Goal: Complete application form: Complete application form

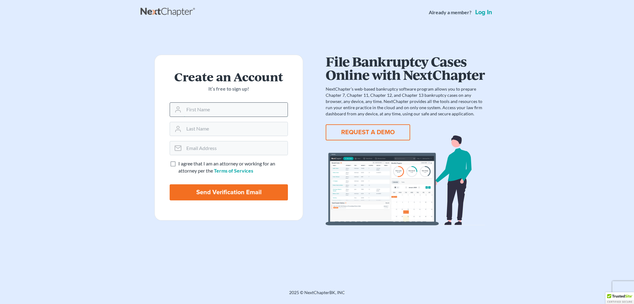
click at [211, 111] on input "text" at bounding box center [236, 110] width 104 height 14
type input "mkelly1825@aol.co"
click at [479, 11] on link "Log in" at bounding box center [483, 12] width 19 height 6
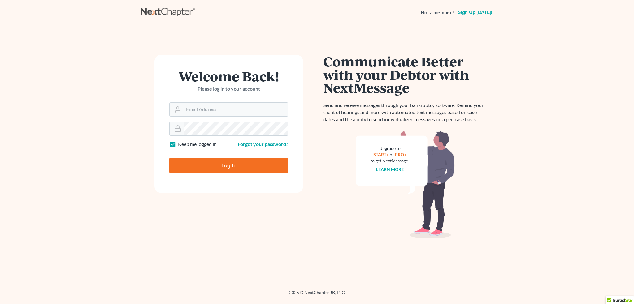
type input "[EMAIL_ADDRESS][DOMAIN_NAME]"
click at [216, 165] on input "Log In" at bounding box center [228, 165] width 119 height 15
type input "Thinking..."
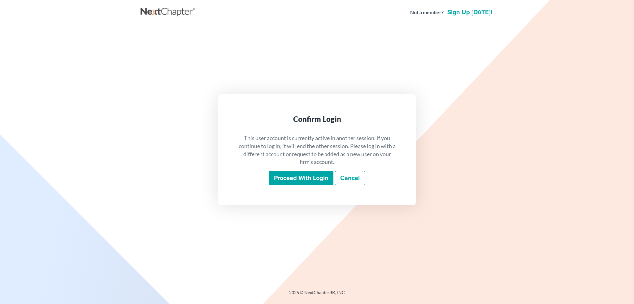
click at [302, 177] on input "Proceed with login" at bounding box center [301, 178] width 64 height 14
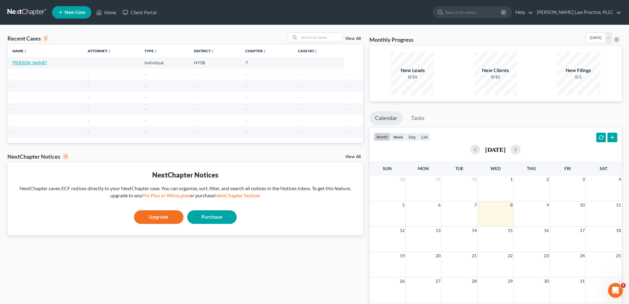
click at [29, 62] on link "Carty, Kenita" at bounding box center [29, 62] width 34 height 5
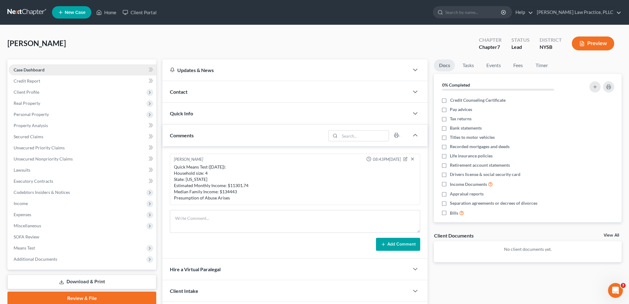
click at [40, 68] on span "Case Dashboard" at bounding box center [29, 69] width 31 height 5
click at [34, 90] on span "Client Profile" at bounding box center [27, 91] width 26 height 5
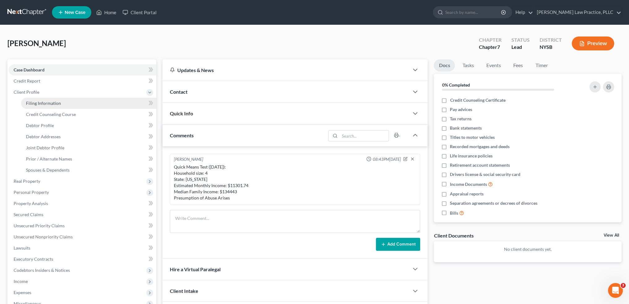
click at [45, 102] on span "Filing Information" at bounding box center [43, 103] width 35 height 5
select select "1"
select select "0"
select select "55"
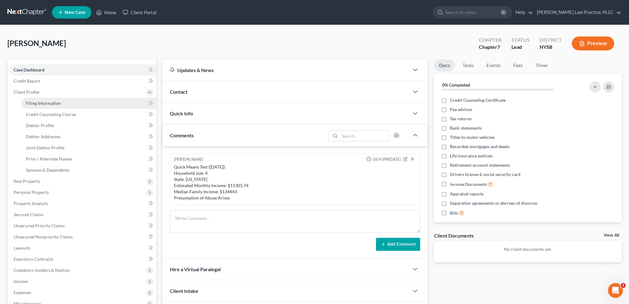
select select "35"
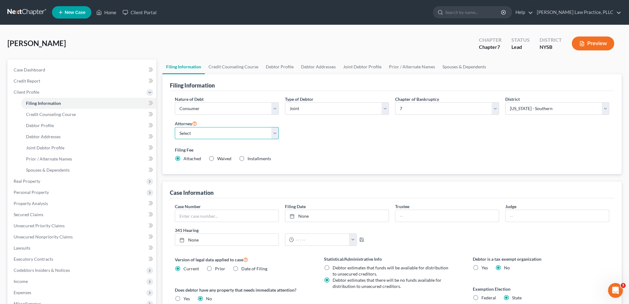
click at [273, 131] on select "Select" at bounding box center [227, 133] width 104 height 12
click at [186, 132] on select "Select" at bounding box center [227, 133] width 104 height 12
click at [217, 157] on label "Waived Waived" at bounding box center [224, 159] width 14 height 6
click at [220, 157] on input "Waived Waived" at bounding box center [222, 158] width 4 height 4
radio input "true"
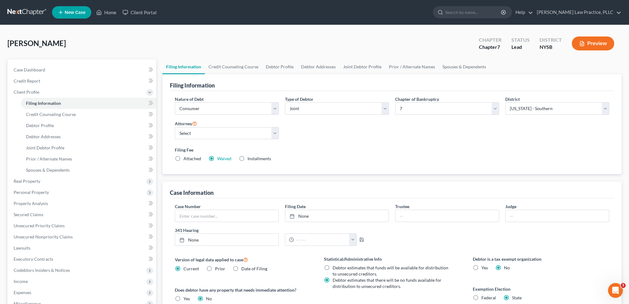
click at [183, 157] on label "Attached" at bounding box center [192, 159] width 18 height 6
click at [186, 157] on input "Attached" at bounding box center [188, 158] width 4 height 4
radio input "true"
radio input "false"
click at [33, 70] on span "Case Dashboard" at bounding box center [30, 69] width 32 height 5
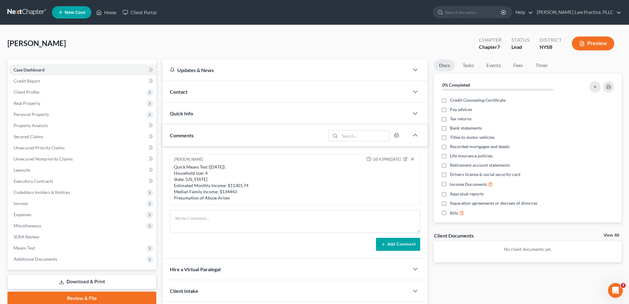
click at [194, 91] on div "Contact" at bounding box center [285, 91] width 247 height 21
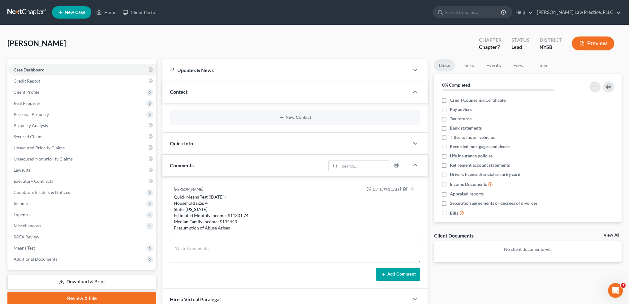
click at [196, 143] on div "Quick Info" at bounding box center [285, 143] width 247 height 21
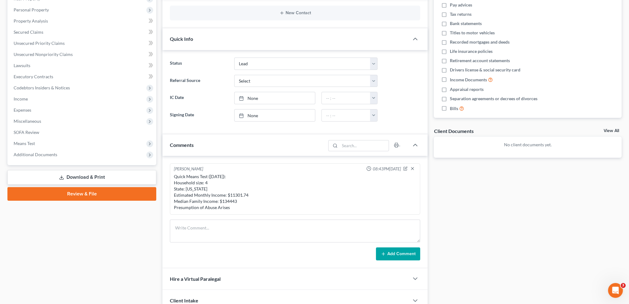
scroll to position [124, 0]
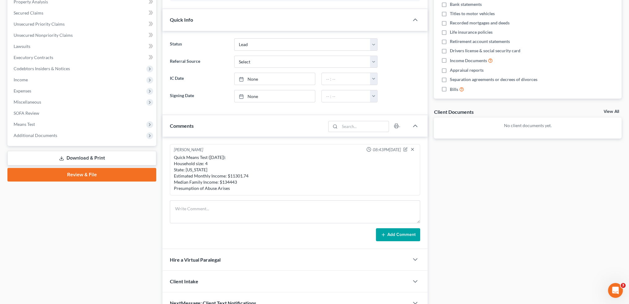
click at [195, 127] on div "Comments" at bounding box center [243, 125] width 163 height 21
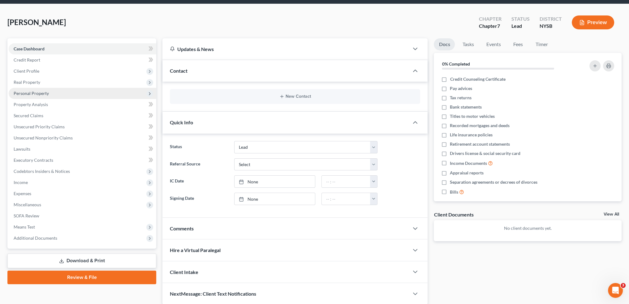
scroll to position [0, 0]
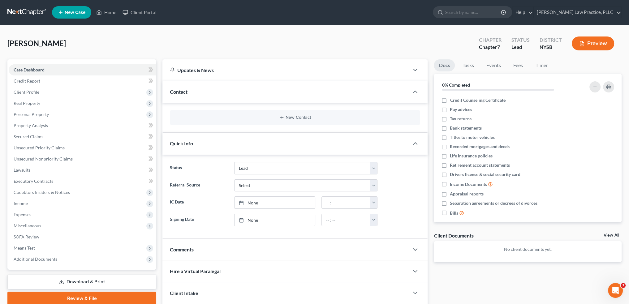
click at [72, 11] on span "New Case" at bounding box center [75, 12] width 21 height 5
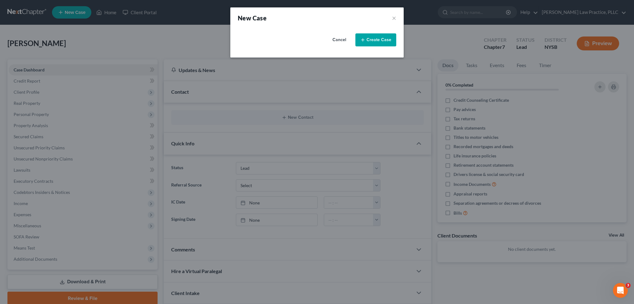
select select "55"
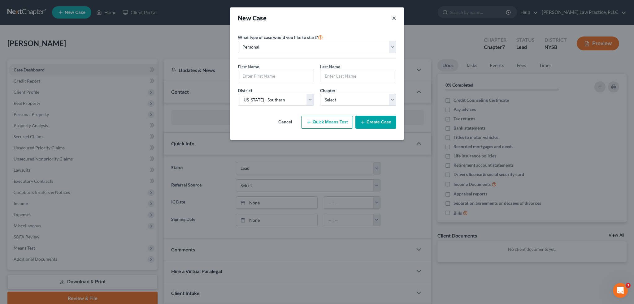
click at [395, 18] on button "×" at bounding box center [394, 18] width 4 height 9
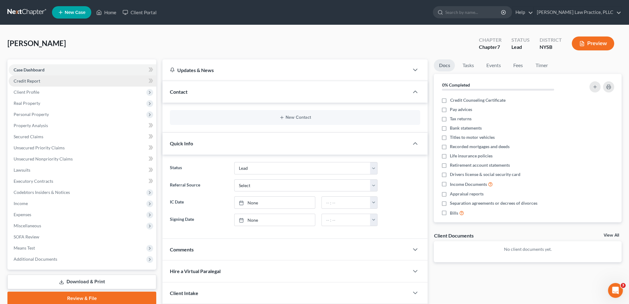
click at [35, 78] on span "Credit Report" at bounding box center [27, 80] width 27 height 5
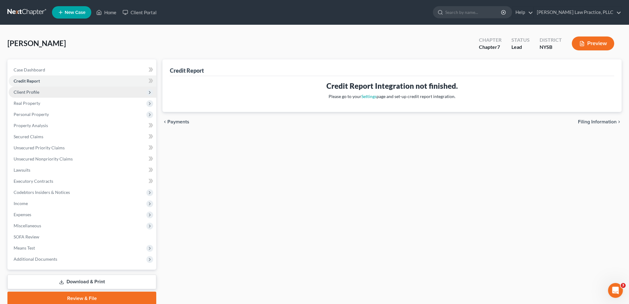
click at [35, 91] on span "Client Profile" at bounding box center [27, 91] width 26 height 5
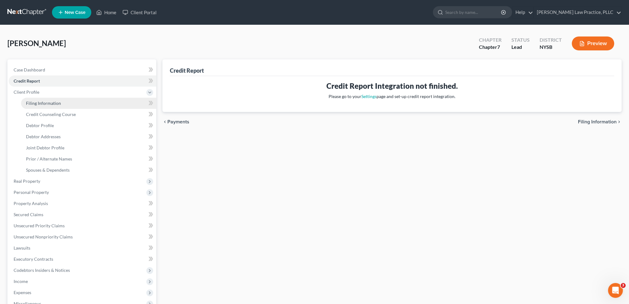
click at [43, 104] on span "Filing Information" at bounding box center [43, 103] width 35 height 5
select select "1"
select select "0"
select select "55"
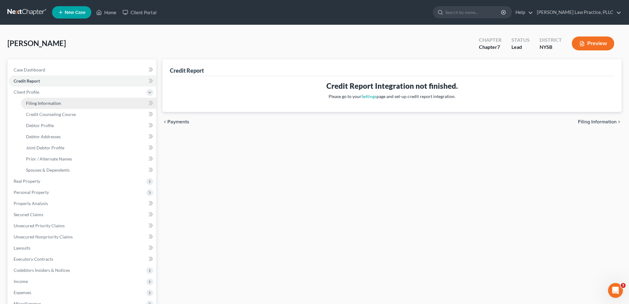
select select "35"
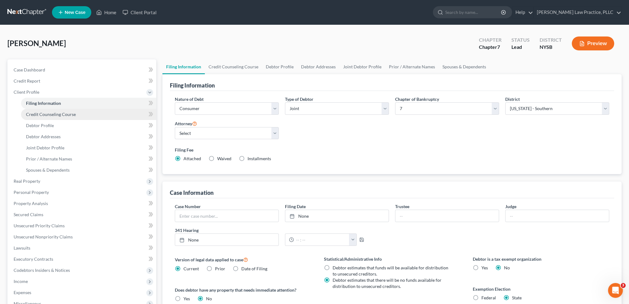
click at [51, 114] on span "Credit Counseling Course" at bounding box center [51, 114] width 50 height 5
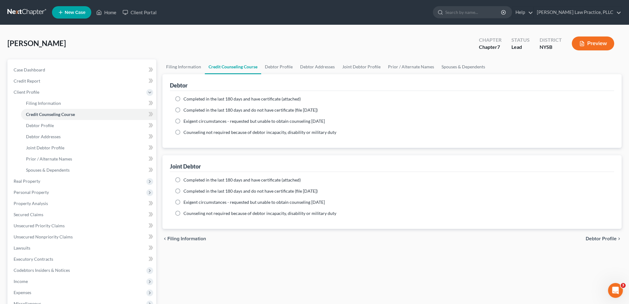
click at [183, 98] on label "Completed in the last 180 days and have certificate (attached)" at bounding box center [241, 99] width 117 height 6
click at [186, 98] on input "Completed in the last 180 days and have certificate (attached)" at bounding box center [188, 98] width 4 height 4
radio input "true"
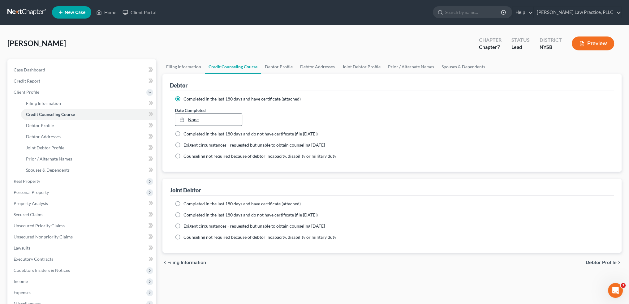
click at [188, 117] on link "None" at bounding box center [208, 120] width 67 height 12
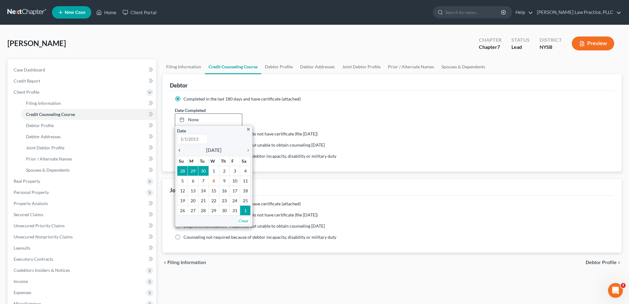
type input "10/8/2025"
click at [179, 149] on icon "chevron_left" at bounding box center [181, 150] width 8 height 5
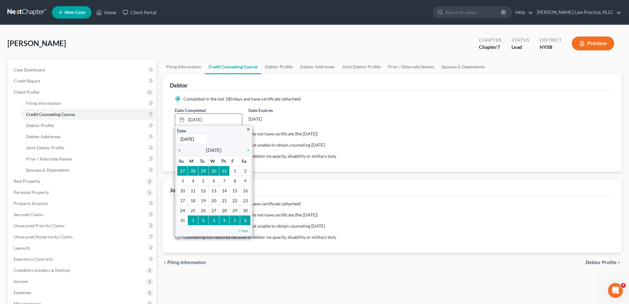
click at [179, 149] on icon "chevron_left" at bounding box center [181, 150] width 8 height 5
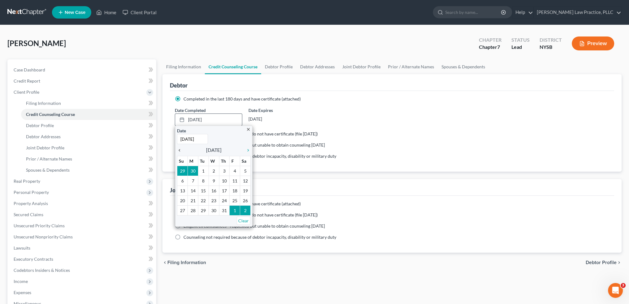
click at [179, 149] on icon "chevron_left" at bounding box center [181, 150] width 8 height 5
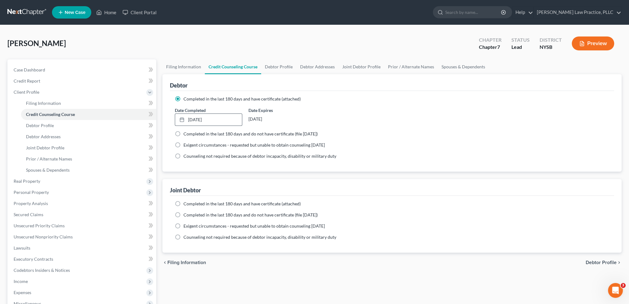
click at [183, 202] on label "Completed in the last 180 days and have certificate (attached)" at bounding box center [241, 204] width 117 height 6
click at [186, 202] on input "Completed in the last 180 days and have certificate (attached)" at bounding box center [188, 203] width 4 height 4
radio input "true"
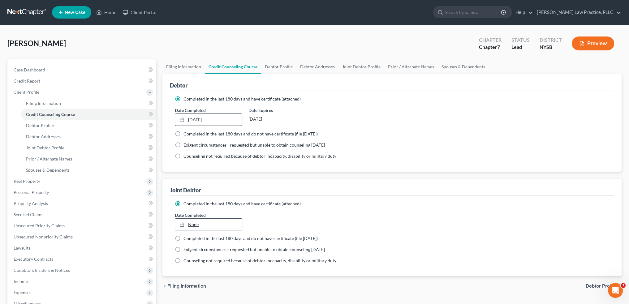
type input "10/8/2025"
click at [193, 222] on link "10/8/2025" at bounding box center [208, 225] width 67 height 12
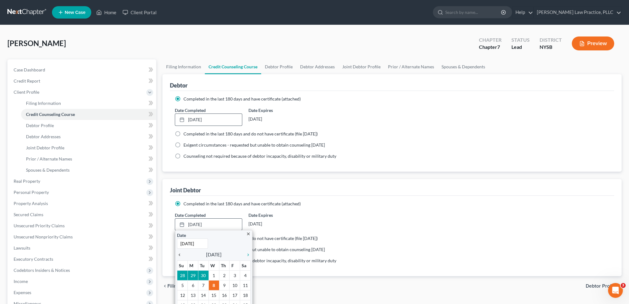
click at [179, 252] on icon "chevron_left" at bounding box center [181, 254] width 8 height 5
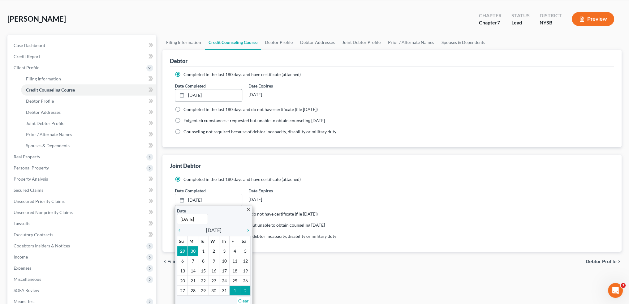
scroll to position [62, 0]
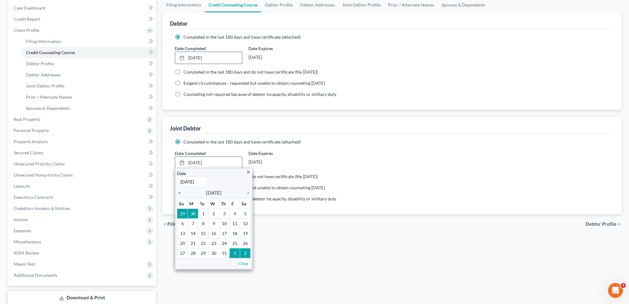
click at [179, 192] on icon "chevron_left" at bounding box center [181, 193] width 8 height 5
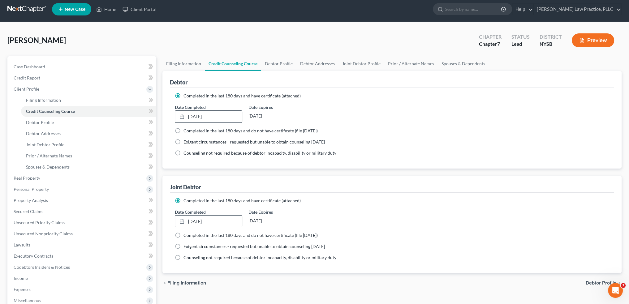
scroll to position [0, 0]
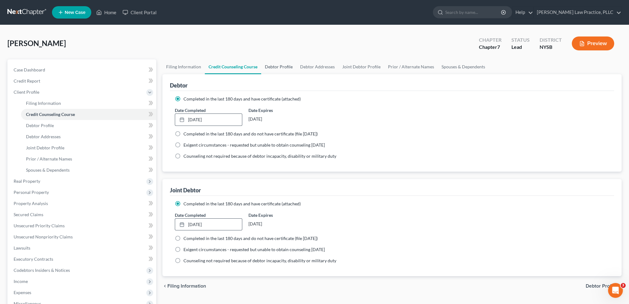
click at [280, 66] on link "Debtor Profile" at bounding box center [278, 66] width 35 height 15
select select "1"
select select "3"
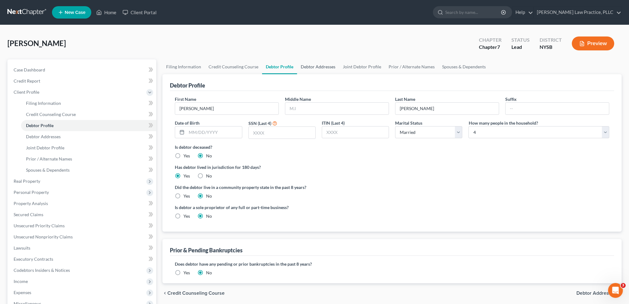
click at [322, 66] on link "Debtor Addresses" at bounding box center [318, 66] width 42 height 15
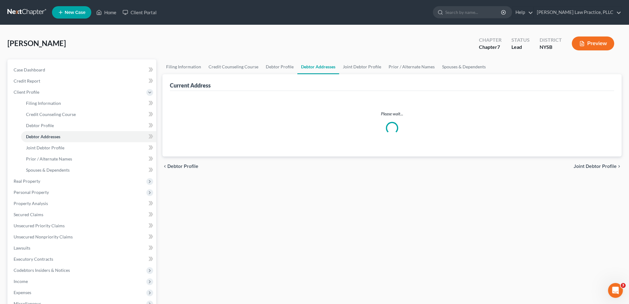
select select "0"
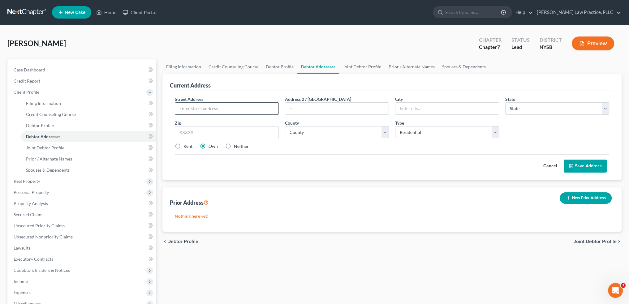
click at [187, 109] on input "text" at bounding box center [226, 109] width 103 height 12
type input "21 Martin Drive"
click at [401, 109] on input "text" at bounding box center [446, 109] width 103 height 12
type input "Poughkeepsie"
click at [605, 107] on select "State AL AK AR AZ CA CO CT DE DC FL GA GU HI ID IL IN IA KS KY LA ME MD MA MI M…" at bounding box center [557, 108] width 104 height 12
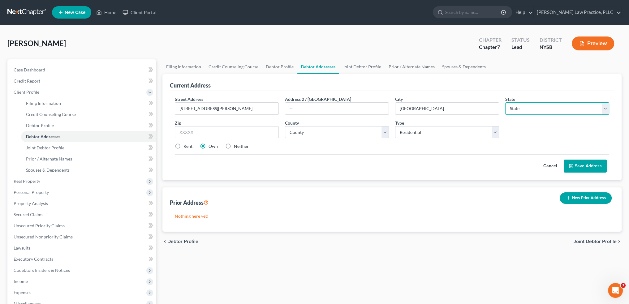
select select "35"
click at [505, 102] on select "State AL AK AR AZ CA CO CT DE DC FL GA GU HI ID IL IN IA KS KY LA ME MD MA MI M…" at bounding box center [557, 108] width 104 height 12
click at [194, 131] on input "text" at bounding box center [227, 132] width 104 height 12
type input "12603"
click at [580, 165] on button "Save Address" at bounding box center [585, 166] width 43 height 13
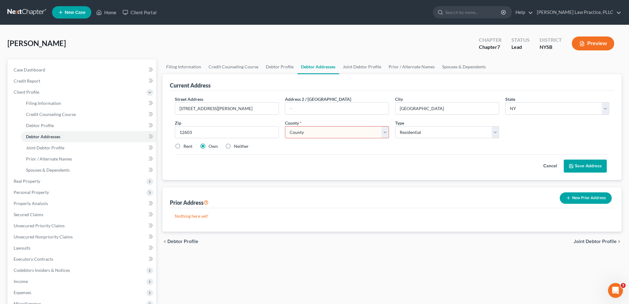
click at [320, 131] on select "County Albany County Allegany County Bronx County Broome County Cattaraugus Cou…" at bounding box center [337, 132] width 104 height 12
select select "13"
click at [285, 126] on select "County Albany County Allegany County Bronx County Broome County Cattaraugus Cou…" at bounding box center [337, 132] width 104 height 12
click at [579, 162] on button "Save Address" at bounding box center [585, 166] width 43 height 13
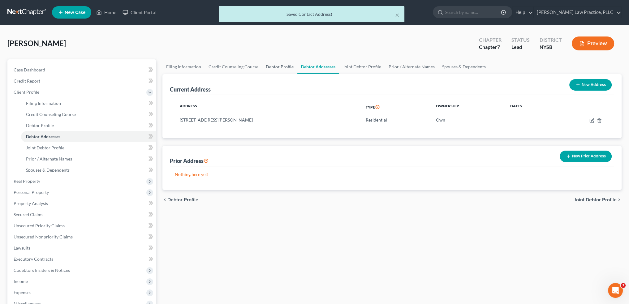
click at [278, 66] on link "Debtor Profile" at bounding box center [279, 66] width 35 height 15
select select "1"
select select "3"
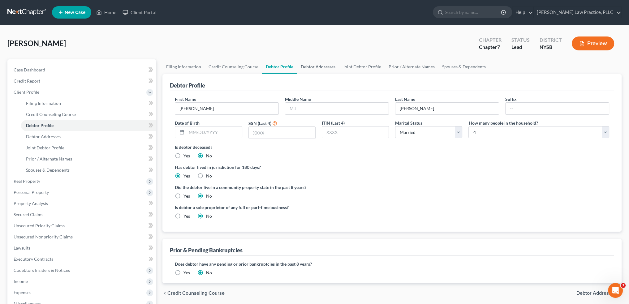
click at [318, 65] on link "Debtor Addresses" at bounding box center [318, 66] width 42 height 15
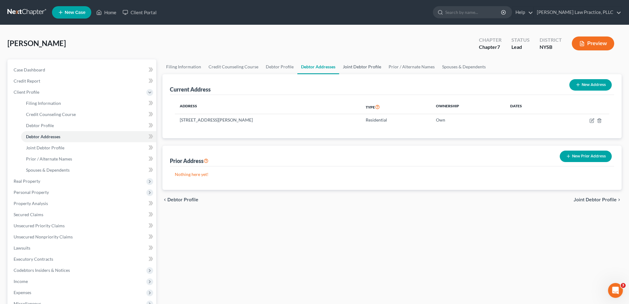
click at [362, 67] on link "Joint Debtor Profile" at bounding box center [362, 66] width 46 height 15
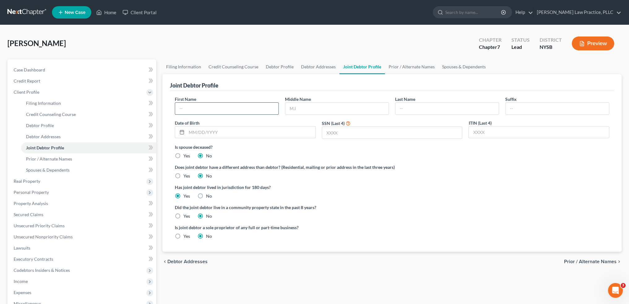
click at [189, 107] on input "text" at bounding box center [226, 109] width 103 height 12
type input "Stephen"
click at [300, 108] on input "text" at bounding box center [336, 109] width 103 height 12
type input "A"
click at [401, 109] on input "text" at bounding box center [446, 109] width 103 height 12
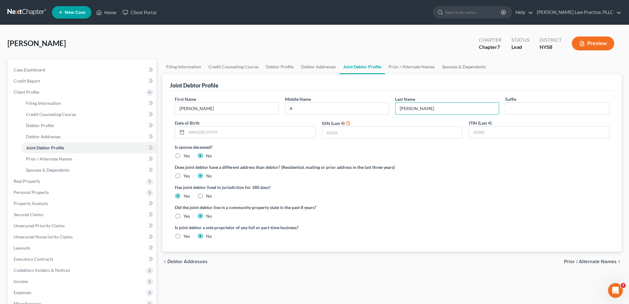
type input "Carty"
click at [465, 230] on div "Is joint debtor a sole proprietor of any full or part-time business? Yes No" at bounding box center [392, 234] width 441 height 20
click at [409, 67] on link "Prior / Alternate Names" at bounding box center [412, 66] width 54 height 15
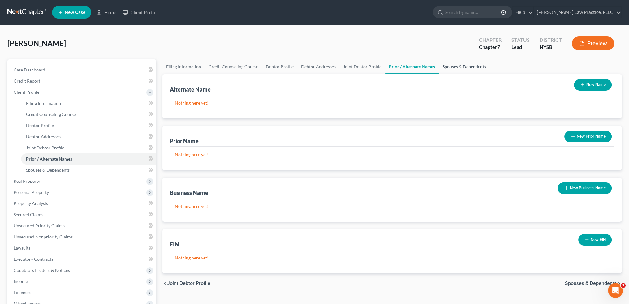
click at [461, 67] on link "Spouses & Dependents" at bounding box center [464, 66] width 51 height 15
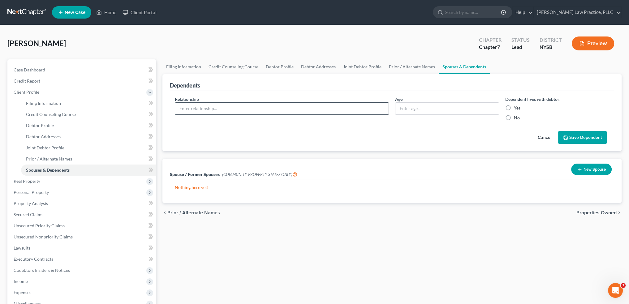
click at [189, 108] on input "text" at bounding box center [281, 109] width 213 height 12
type input "Maya Carty"
click at [414, 107] on input "text" at bounding box center [446, 109] width 103 height 12
type input "16"
click at [514, 106] on label "Yes" at bounding box center [517, 108] width 6 height 6
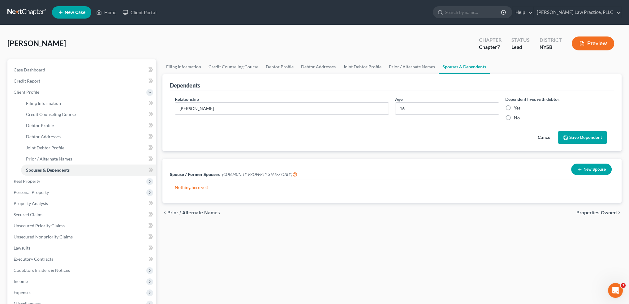
click at [516, 106] on input "Yes" at bounding box center [518, 107] width 4 height 4
radio input "true"
click at [577, 136] on button "Save Dependent" at bounding box center [582, 137] width 49 height 13
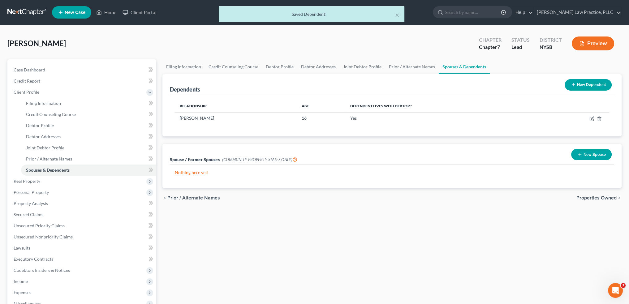
click at [575, 82] on icon at bounding box center [573, 84] width 5 height 5
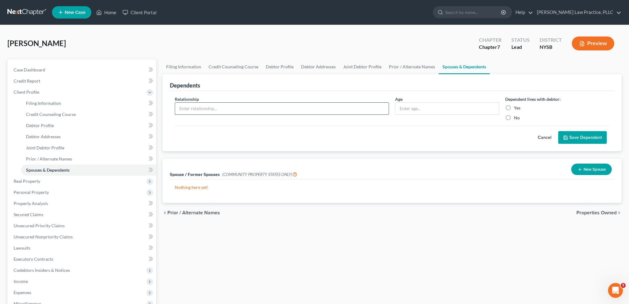
click at [185, 107] on input "text" at bounding box center [281, 109] width 213 height 12
type input "Shania Carty"
click at [400, 107] on input "text" at bounding box center [446, 109] width 103 height 12
type input "14"
click at [514, 107] on label "Yes" at bounding box center [517, 108] width 6 height 6
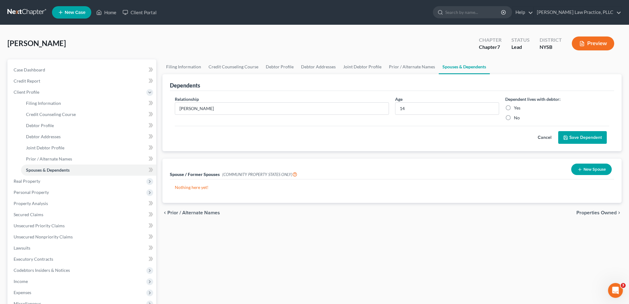
click at [516, 107] on input "Yes" at bounding box center [518, 107] width 4 height 4
radio input "true"
click at [573, 135] on button "Save Dependent" at bounding box center [582, 137] width 49 height 13
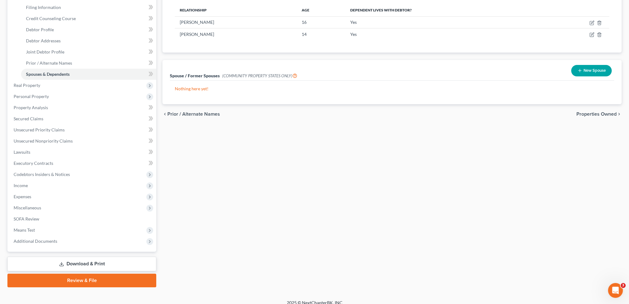
scroll to position [102, 0]
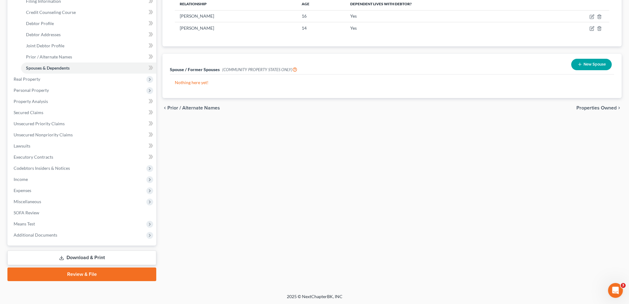
click at [597, 107] on span "Properties Owned" at bounding box center [596, 108] width 40 height 5
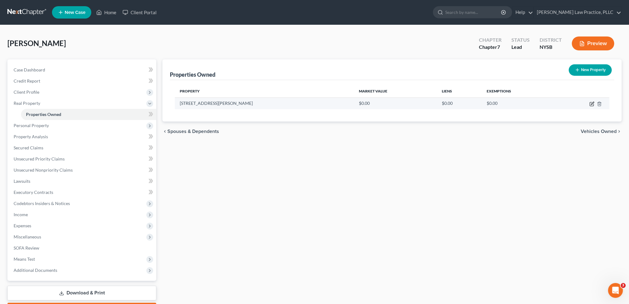
click at [592, 102] on icon "button" at bounding box center [591, 103] width 5 height 5
select select "35"
select select "13"
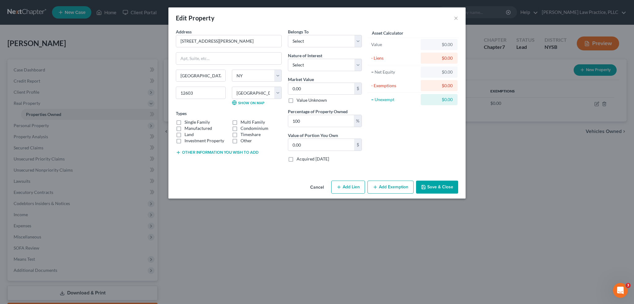
click at [184, 121] on label "Single Family" at bounding box center [196, 122] width 25 height 6
click at [187, 121] on input "Single Family" at bounding box center [189, 121] width 4 height 4
checkbox input "true"
click at [359, 39] on select "Select Debtor 1 Only Debtor 2 Only Debtor 1 And Debtor 2 Only At Least One Of T…" at bounding box center [325, 41] width 74 height 12
click at [358, 38] on select "Select Debtor 1 Only Debtor 2 Only Debtor 1 And Debtor 2 Only At Least One Of T…" at bounding box center [325, 41] width 74 height 12
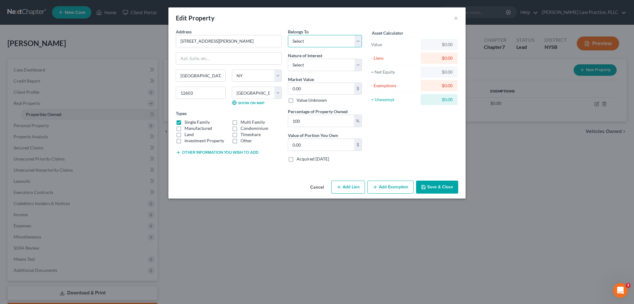
select select "2"
click at [288, 35] on select "Select Debtor 1 Only Debtor 2 Only Debtor 1 And Debtor 2 Only At Least One Of T…" at bounding box center [325, 41] width 74 height 12
click at [358, 64] on select "Select Fee Simple Joint Tenant Life Estate Equitable Interest Future Interest T…" at bounding box center [325, 65] width 74 height 12
select select "5"
click at [288, 59] on select "Select Fee Simple Joint Tenant Life Estate Equitable Interest Future Interest T…" at bounding box center [325, 65] width 74 height 12
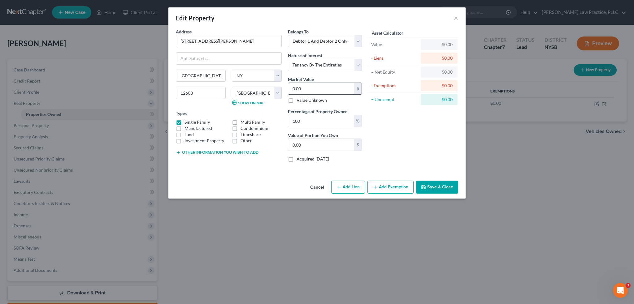
type input "5"
type input "5.00"
type input "53"
type input "53.00"
type input "530"
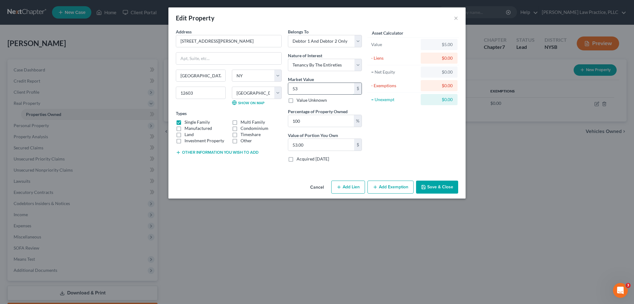
type input "530.00"
type input "5300"
type input "5,300.00"
type input "5,3000"
type input "53,000.00"
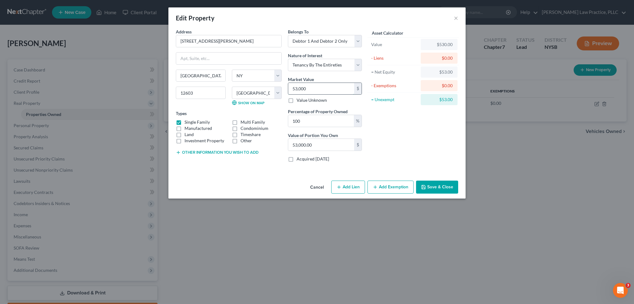
type input "53,0000"
type input "530,000.00"
type input "530,000"
click at [439, 56] on div "$0.00" at bounding box center [438, 58] width 27 height 6
click at [340, 186] on icon "button" at bounding box center [338, 187] width 5 height 5
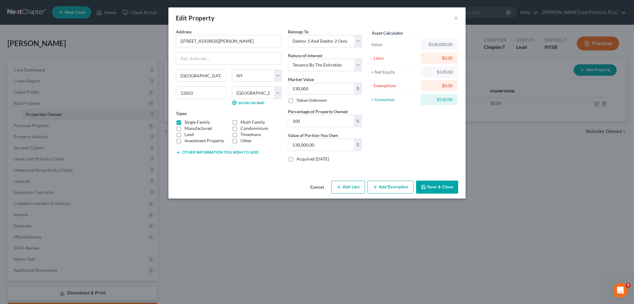
select select "2"
select select "0"
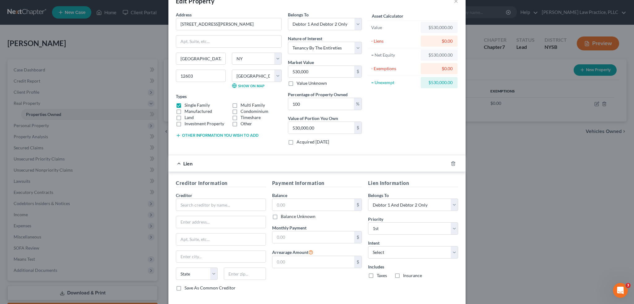
scroll to position [46, 0]
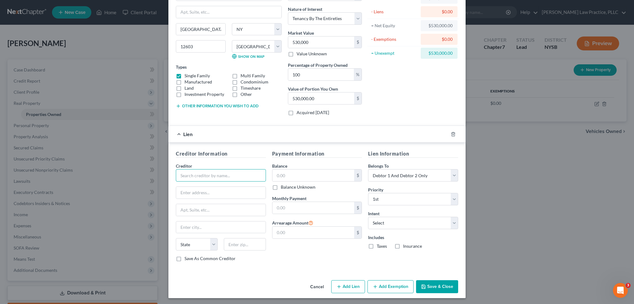
click at [192, 174] on input "text" at bounding box center [221, 175] width 90 height 12
type input "Hudson Valley Credit Union"
click at [189, 192] on input "text" at bounding box center [220, 193] width 89 height 12
type input "PO Box 1071"
click at [185, 226] on input "text" at bounding box center [220, 228] width 89 height 12
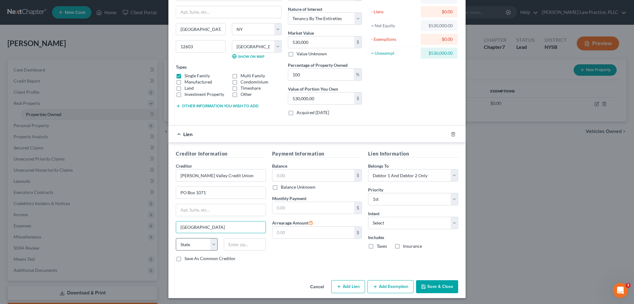
type input "Poughkeepsie"
click at [212, 240] on select "State AL AK AR AZ CA CO CT DE DC FL GA GU HI ID IL IN IA KS KY LA ME MD MA MI M…" at bounding box center [197, 244] width 42 height 12
select select "35"
click at [176, 238] on select "State AL AK AR AZ CA CO CT DE DC FL GA GU HI ID IL IN IA KS KY LA ME MD MA MI M…" at bounding box center [197, 244] width 42 height 12
click at [236, 244] on input "text" at bounding box center [245, 244] width 42 height 12
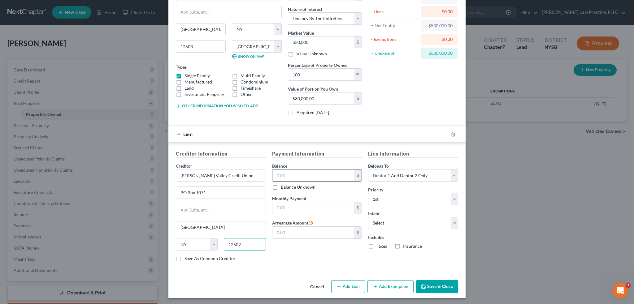
type input "12602"
click at [295, 174] on input "text" at bounding box center [313, 176] width 82 height 12
type input "265,467.45"
click at [275, 206] on input "text" at bounding box center [313, 208] width 82 height 12
type input "1,345"
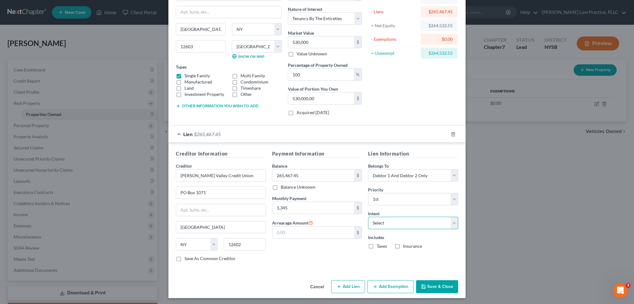
click at [452, 222] on select "Select Surrender Redeem Reaffirm Avoid Other" at bounding box center [413, 223] width 90 height 12
select select "4"
click at [368, 217] on select "Select Surrender Redeem Reaffirm Avoid Other" at bounding box center [413, 223] width 90 height 12
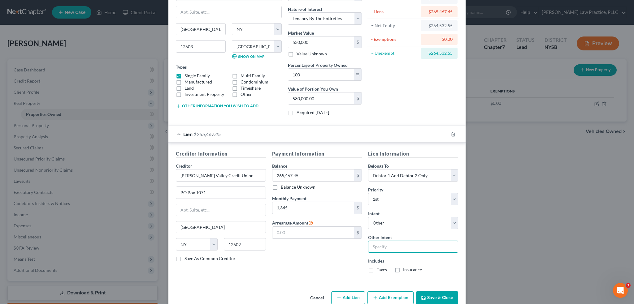
click at [420, 247] on input "text" at bounding box center [413, 247] width 90 height 12
type input "Keep"
click at [294, 255] on div "Payment Information Balance 265,467.45 $ Balance Unknown Balance Undetermined 2…" at bounding box center [317, 214] width 96 height 128
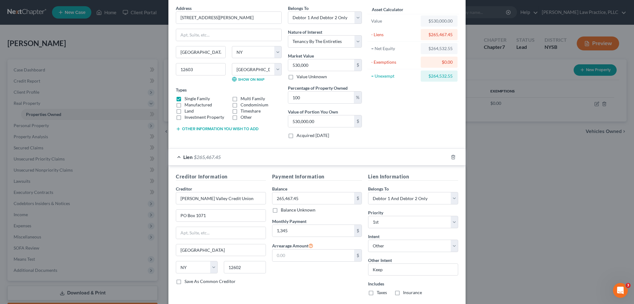
scroll to position [58, 0]
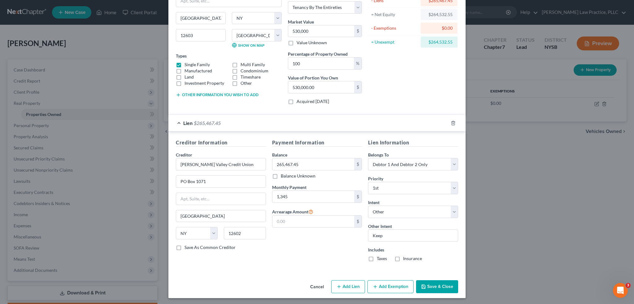
click at [389, 283] on button "Add Exemption" at bounding box center [390, 286] width 46 height 13
select select "2"
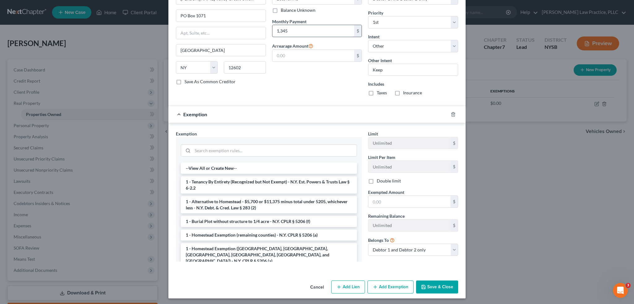
scroll to position [224, 0]
click at [245, 247] on li "1 - Homestead Exemption (Dutchess, Albany, Columbia, Orange, Saratoga, and Ulst…" at bounding box center [269, 255] width 176 height 24
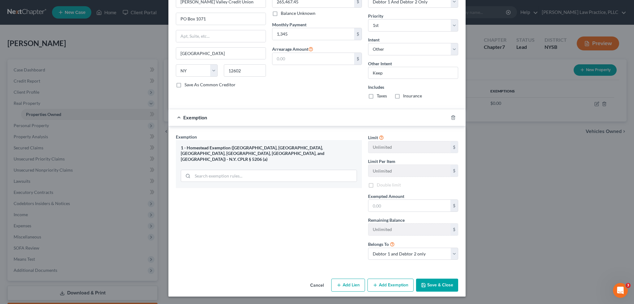
scroll to position [218, 0]
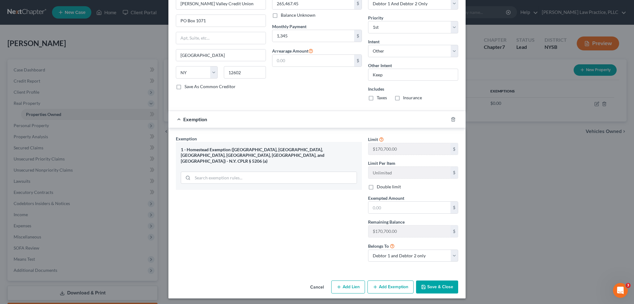
click at [377, 185] on label "Double limit" at bounding box center [389, 187] width 24 height 6
click at [379, 185] on input "Double limit" at bounding box center [381, 186] width 4 height 4
checkbox input "true"
click at [374, 205] on input "text" at bounding box center [409, 208] width 82 height 12
type input "341,400"
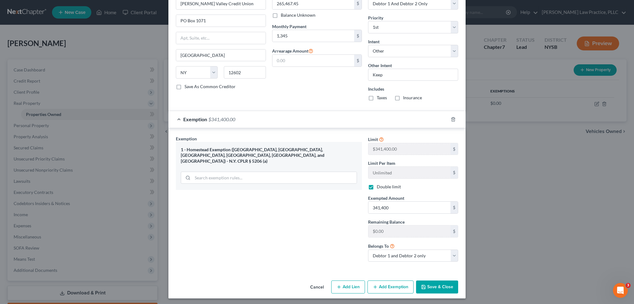
click at [338, 222] on div "Exemption Set must be selected for CA. Exemption * 1 - Homestead Exemption (Dut…" at bounding box center [269, 201] width 192 height 131
click at [435, 285] on button "Save & Close" at bounding box center [437, 287] width 42 height 13
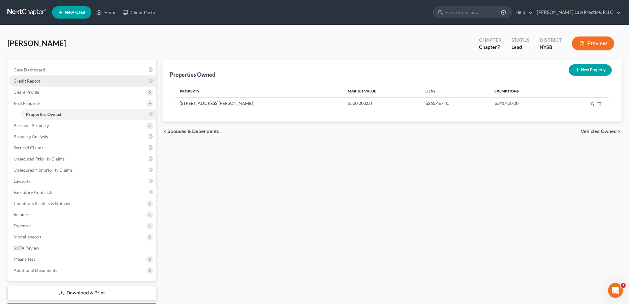
click at [26, 81] on span "Credit Report" at bounding box center [27, 80] width 27 height 5
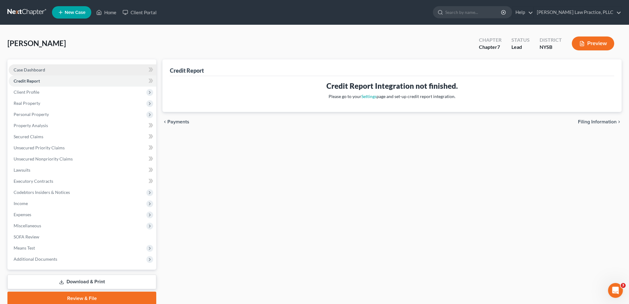
click at [26, 69] on span "Case Dashboard" at bounding box center [30, 69] width 32 height 5
select select "10"
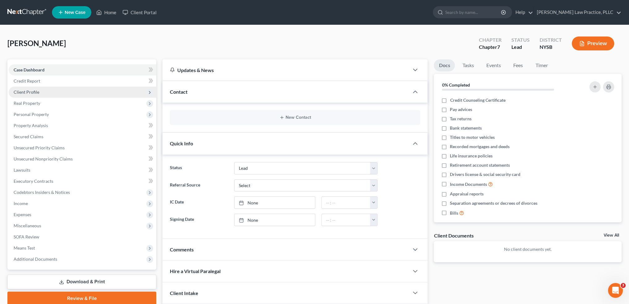
click at [33, 90] on span "Client Profile" at bounding box center [27, 91] width 26 height 5
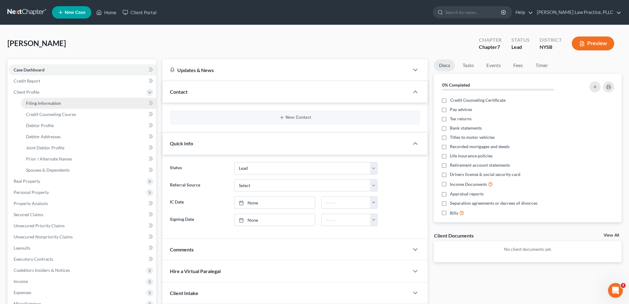
click at [46, 101] on span "Filing Information" at bounding box center [43, 103] width 35 height 5
select select "1"
select select "0"
select select "55"
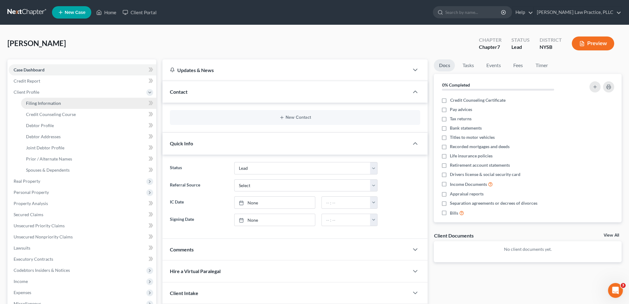
select select "35"
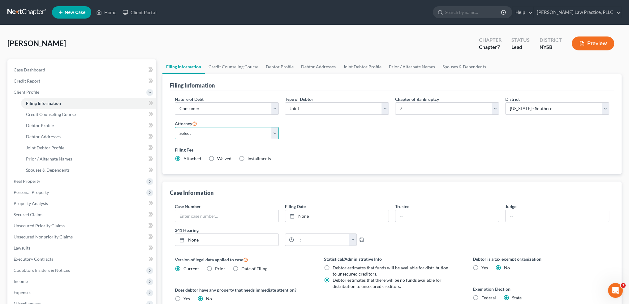
click at [183, 133] on select "Select" at bounding box center [227, 133] width 104 height 12
click at [191, 131] on select "Select" at bounding box center [227, 133] width 104 height 12
click at [277, 131] on select "Select" at bounding box center [227, 133] width 104 height 12
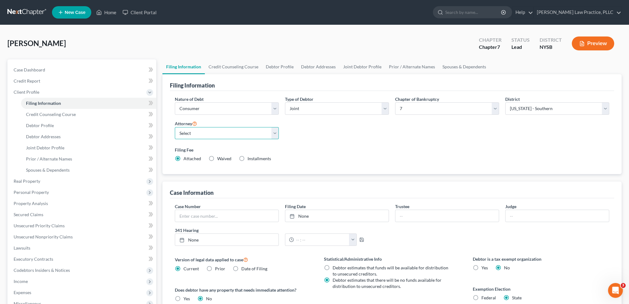
click at [277, 131] on select "Select" at bounding box center [227, 133] width 104 height 12
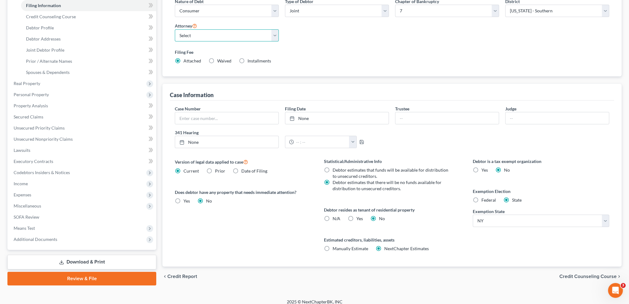
scroll to position [103, 0]
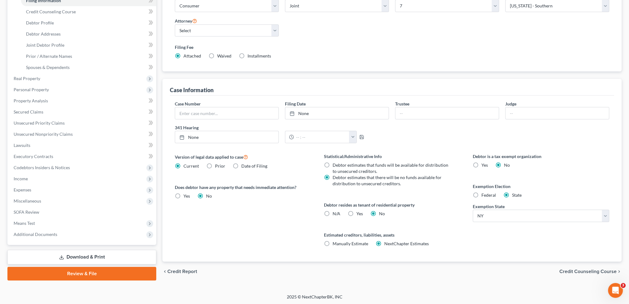
click at [567, 269] on span "Credit Counseling Course" at bounding box center [587, 271] width 57 height 5
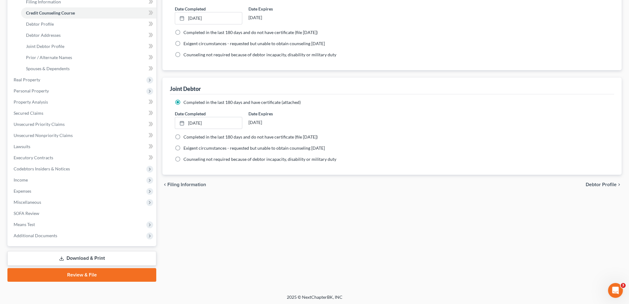
scroll to position [102, 0]
click at [607, 183] on span "Debtor Profile" at bounding box center [601, 184] width 31 height 5
select select "1"
select select "3"
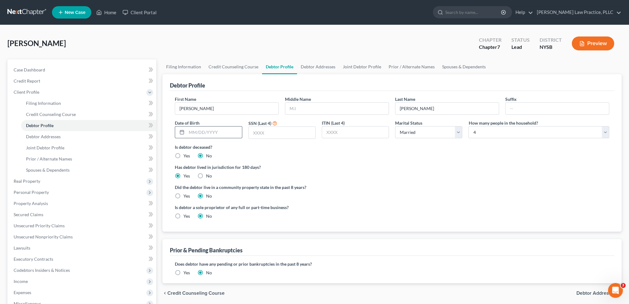
click at [189, 131] on input "text" at bounding box center [214, 133] width 55 height 12
type input "05/05/1981"
click at [256, 132] on input "text" at bounding box center [282, 133] width 67 height 12
type input "3298"
click at [424, 198] on div "Did the debtor live in a community property state in the past 8 years? Yes No" at bounding box center [392, 191] width 434 height 15
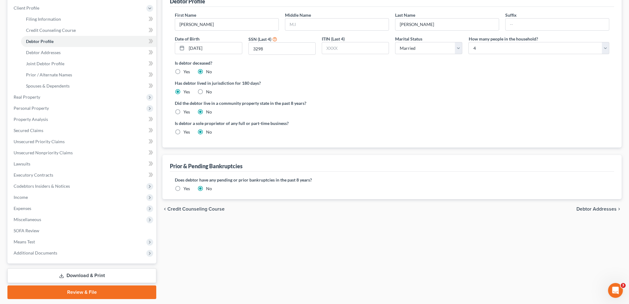
scroll to position [102, 0]
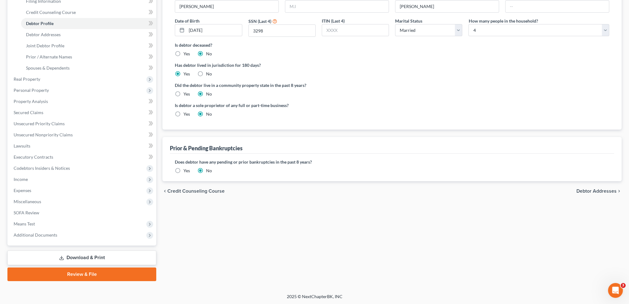
click at [583, 189] on span "Debtor Addresses" at bounding box center [596, 191] width 40 height 5
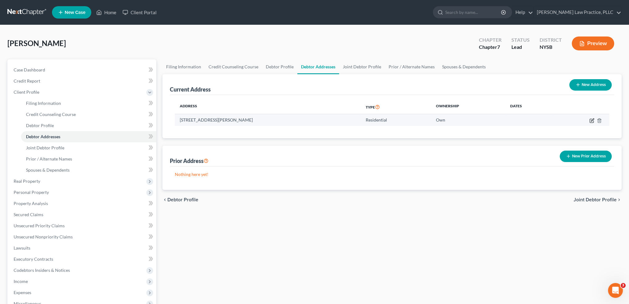
click at [591, 120] on icon "button" at bounding box center [592, 120] width 3 height 3
select select "35"
select select "13"
select select "0"
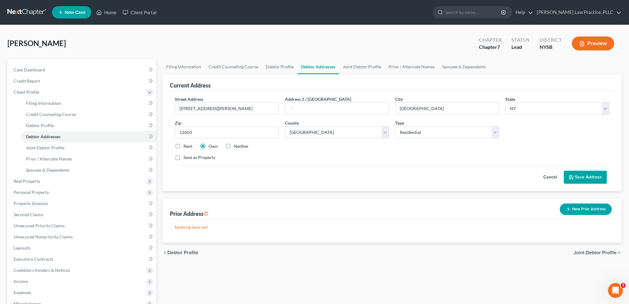
click at [584, 174] on button "Save Address" at bounding box center [585, 177] width 43 height 13
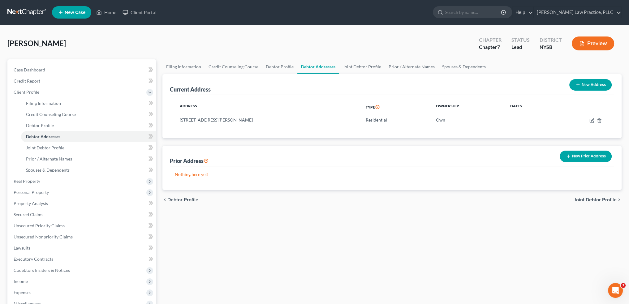
click at [593, 199] on span "Joint Debtor Profile" at bounding box center [595, 199] width 43 height 5
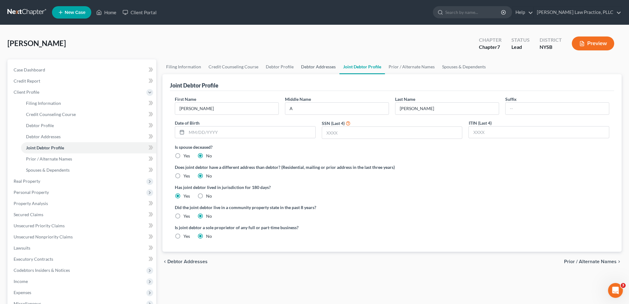
click at [316, 67] on link "Debtor Addresses" at bounding box center [318, 66] width 42 height 15
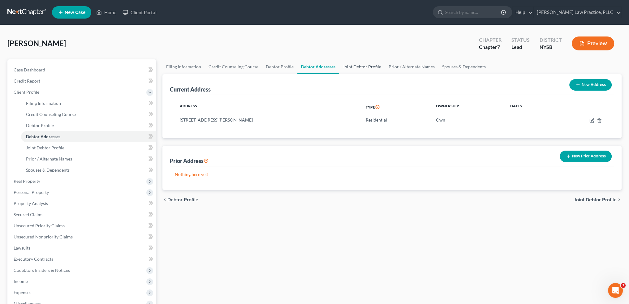
click at [361, 66] on link "Joint Debtor Profile" at bounding box center [362, 66] width 46 height 15
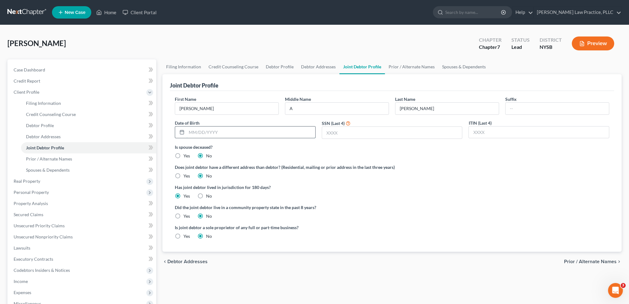
click at [188, 131] on input "text" at bounding box center [251, 133] width 129 height 12
type input "08/17/1972"
click at [328, 132] on input "text" at bounding box center [392, 133] width 140 height 12
type input "3298"
click at [593, 260] on span "Prior / Alternate Names" at bounding box center [590, 261] width 53 height 5
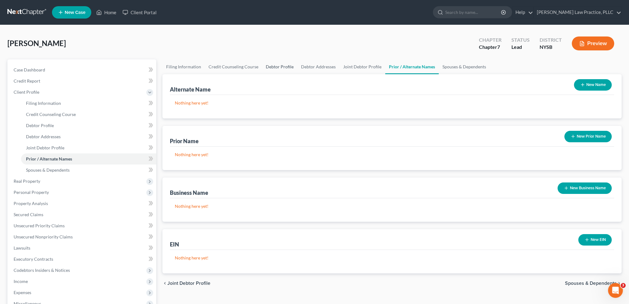
click at [281, 66] on link "Debtor Profile" at bounding box center [279, 66] width 35 height 15
select select "1"
select select "3"
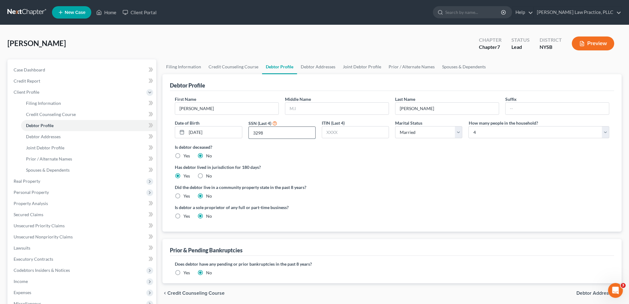
drag, startPoint x: 264, startPoint y: 132, endPoint x: 251, endPoint y: 129, distance: 13.4
click at [251, 129] on input "3298" at bounding box center [282, 133] width 67 height 12
type input "3998"
click at [373, 165] on label "Has debtor lived in jurisdiction for 180 days?" at bounding box center [392, 167] width 434 height 6
click at [298, 106] on input "text" at bounding box center [336, 109] width 103 height 12
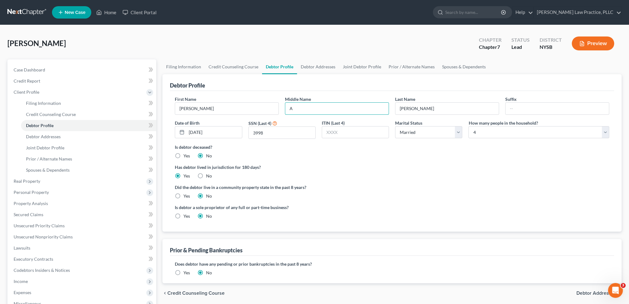
type input "A"
click at [407, 186] on label "Did the debtor live in a community property state in the past 8 years?" at bounding box center [392, 187] width 434 height 6
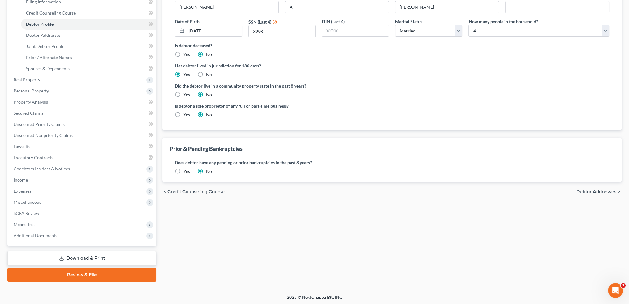
scroll to position [102, 0]
click at [590, 189] on span "Debtor Addresses" at bounding box center [596, 191] width 40 height 5
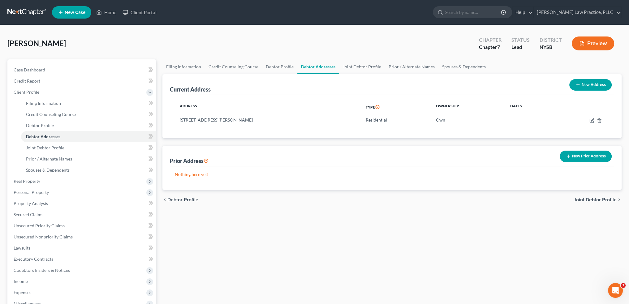
click at [596, 199] on span "Joint Debtor Profile" at bounding box center [595, 199] width 43 height 5
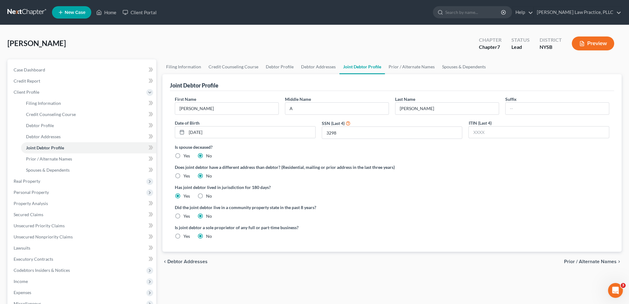
click at [585, 260] on span "Prior / Alternate Names" at bounding box center [590, 261] width 53 height 5
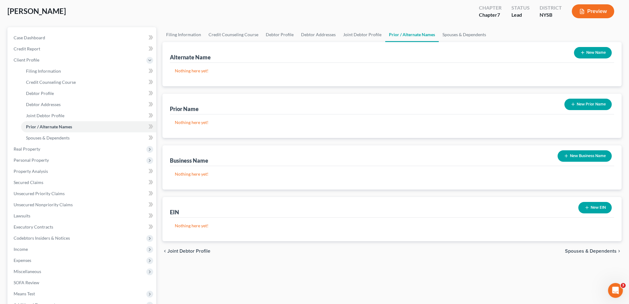
scroll to position [62, 0]
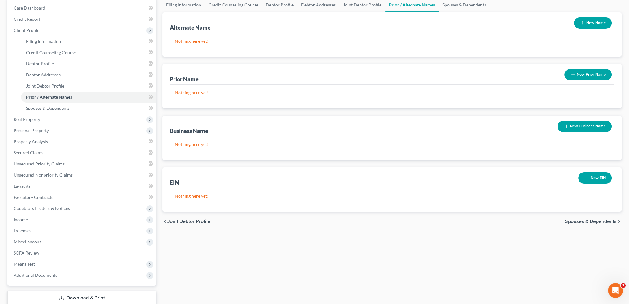
click at [590, 221] on span "Spouses & Dependents" at bounding box center [591, 221] width 52 height 5
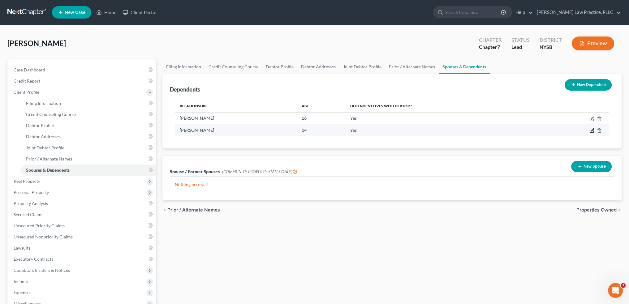
click at [591, 130] on icon "button" at bounding box center [591, 130] width 5 height 5
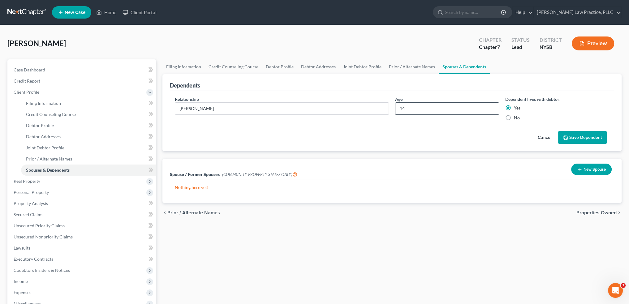
click at [402, 107] on input "14" at bounding box center [446, 109] width 103 height 12
type input "13"
click at [573, 135] on button "Save Dependent" at bounding box center [582, 137] width 49 height 13
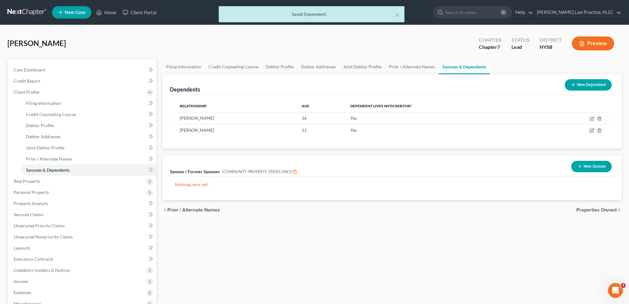
click at [595, 209] on span "Properties Owned" at bounding box center [596, 210] width 40 height 5
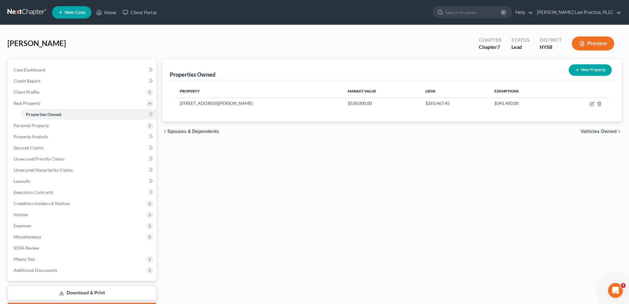
click at [592, 131] on span "Vehicles Owned" at bounding box center [599, 131] width 36 height 5
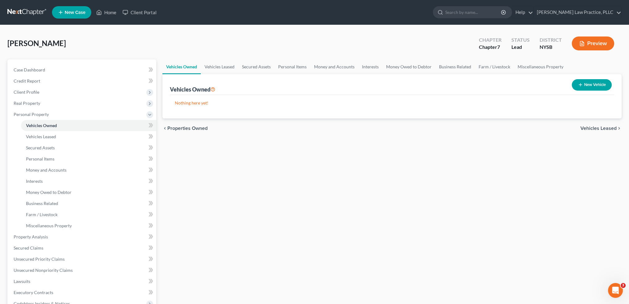
click at [584, 83] on button "New Vehicle" at bounding box center [592, 84] width 40 height 11
select select "0"
select select "2"
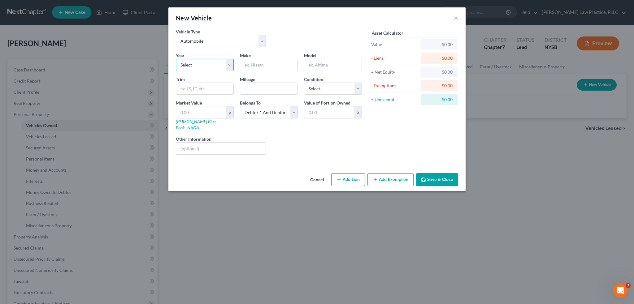
click at [228, 62] on select "Select 2026 2025 2024 2023 2022 2021 2020 2019 2018 2017 2016 2015 2014 2013 20…" at bounding box center [205, 65] width 58 height 12
select select "8"
click at [176, 59] on select "Select 2026 2025 2024 2023 2022 2021 2020 2019 2018 2017 2016 2015 2014 2013 20…" at bounding box center [205, 65] width 58 height 12
click at [251, 64] on input "text" at bounding box center [268, 65] width 57 height 12
type input "Subaru"
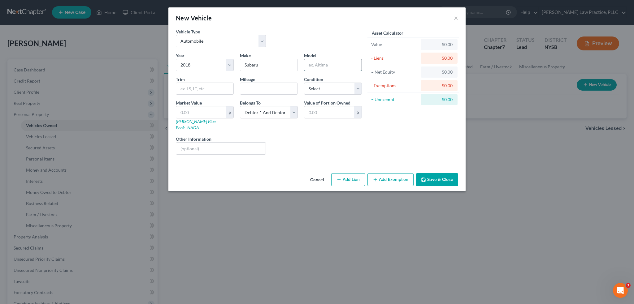
click at [311, 64] on input "text" at bounding box center [332, 65] width 57 height 12
type input "Outback"
click at [181, 88] on input "text" at bounding box center [204, 89] width 57 height 12
type input "2.5i Premium Wagon 4D"
click at [357, 88] on select "Select Excellent Very Good Good Fair Poor" at bounding box center [333, 89] width 58 height 12
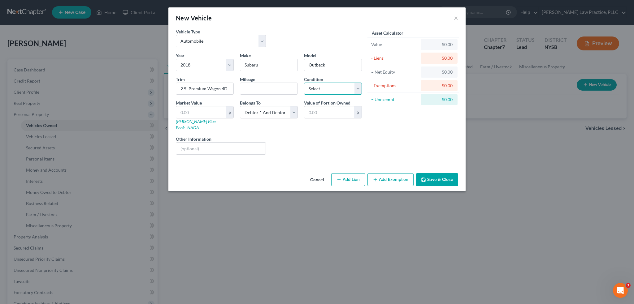
select select "3"
click at [304, 83] on select "Select Excellent Very Good Good Fair Poor" at bounding box center [333, 89] width 58 height 12
click at [181, 110] on input "text" at bounding box center [201, 112] width 50 height 12
type input "5"
type input "5.00"
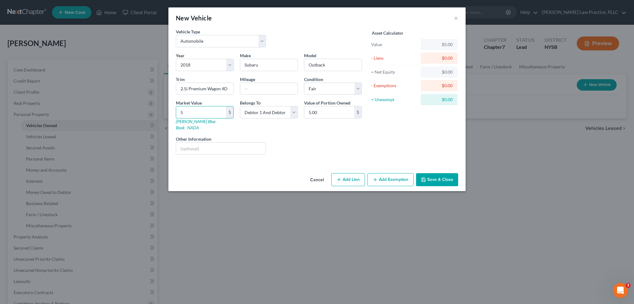
type input "55"
type input "55.00"
type input "555"
type input "555.00"
type input "5554"
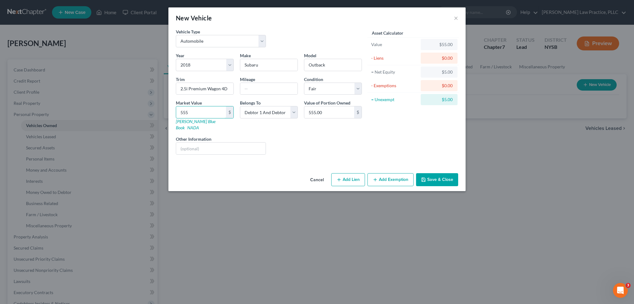
type input "5,554.00"
type input "5,554"
click at [245, 86] on input "text" at bounding box center [268, 89] width 57 height 12
type input "230841"
click at [293, 111] on select "Select Debtor 1 Only Debtor 2 Only Debtor 1 And Debtor 2 Only At Least One Of T…" at bounding box center [269, 112] width 58 height 12
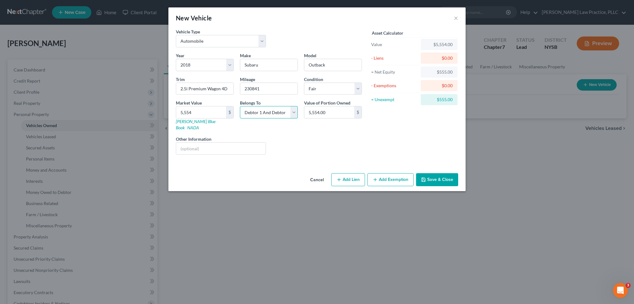
click at [293, 111] on select "Select Debtor 1 Only Debtor 2 Only Debtor 1 And Debtor 2 Only At Least One Of T…" at bounding box center [269, 112] width 58 height 12
click at [438, 173] on button "Save & Close" at bounding box center [437, 179] width 42 height 13
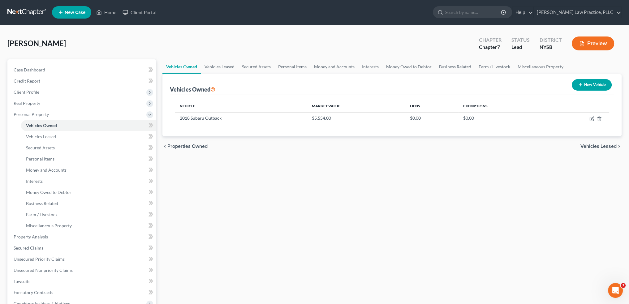
click at [579, 83] on icon "button" at bounding box center [580, 84] width 5 height 5
select select "0"
select select "2"
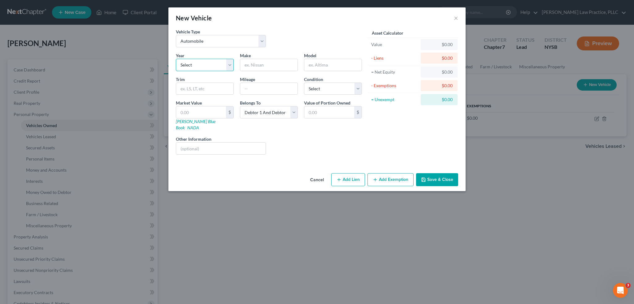
click at [229, 63] on select "Select 2026 2025 2024 2023 2022 2021 2020 2019 2018 2017 2016 2015 2014 2013 20…" at bounding box center [205, 65] width 58 height 12
select select "14"
click at [176, 59] on select "Select 2026 2025 2024 2023 2022 2021 2020 2019 2018 2017 2016 2015 2014 2013 20…" at bounding box center [205, 65] width 58 height 12
click at [250, 64] on input "text" at bounding box center [268, 65] width 57 height 12
type input "Toyota"
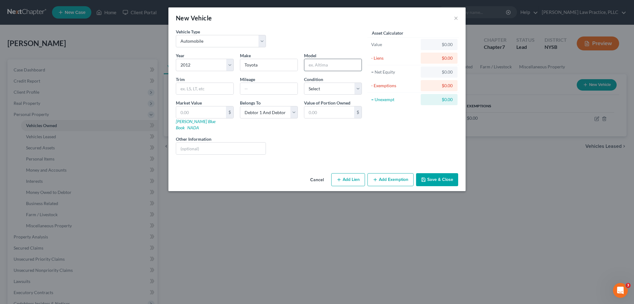
click at [309, 63] on input "text" at bounding box center [332, 65] width 57 height 12
type input "Sienna"
click at [186, 90] on input "text" at bounding box center [204, 89] width 57 height 12
type input "Limited Minivan 4D"
click at [358, 87] on select "Select Excellent Very Good Good Fair Poor" at bounding box center [333, 89] width 58 height 12
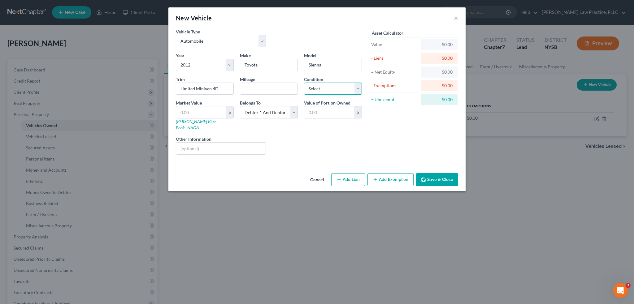
select select "3"
click at [304, 83] on select "Select Excellent Very Good Good Fair Poor" at bounding box center [333, 89] width 58 height 12
click at [189, 111] on input "text" at bounding box center [201, 112] width 50 height 12
type input "5"
type input "5.00"
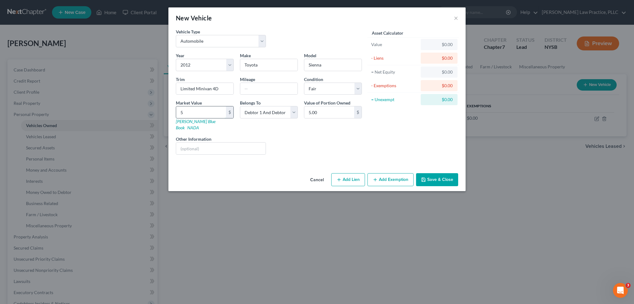
type input "56"
type input "56.00"
type input "569"
type input "569.00"
type input "5695"
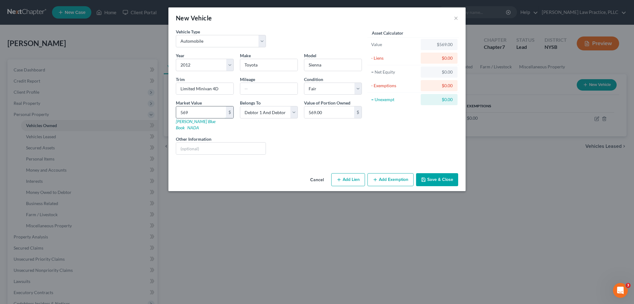
type input "5,695.00"
type input "5,695"
click at [247, 88] on input "text" at bounding box center [268, 89] width 57 height 12
type input "219931"
click at [400, 135] on div "Asset Calculator Value $5,695.00 - Liens $0.00 = Net Equity $569.00 - Exemption…" at bounding box center [413, 93] width 96 height 131
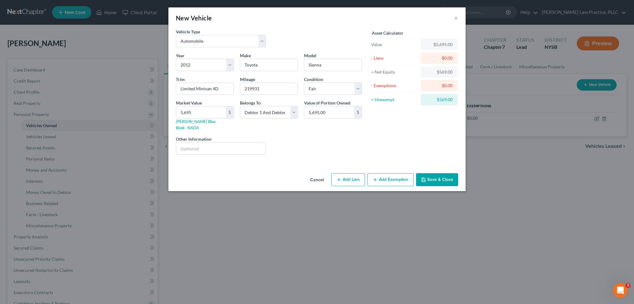
click at [434, 173] on button "Save & Close" at bounding box center [437, 179] width 42 height 13
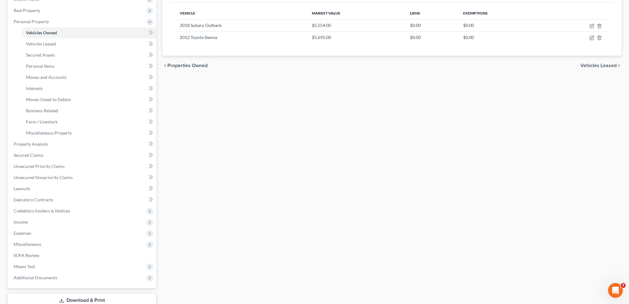
scroll to position [31, 0]
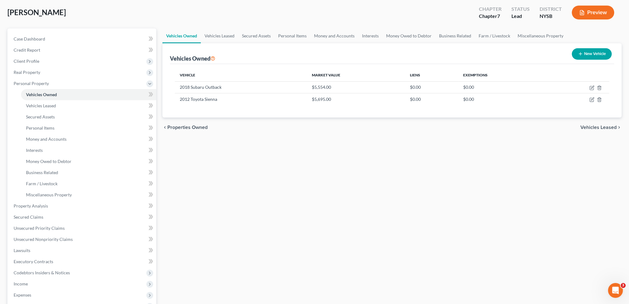
click at [596, 127] on span "Vehicles Leased" at bounding box center [598, 127] width 36 height 5
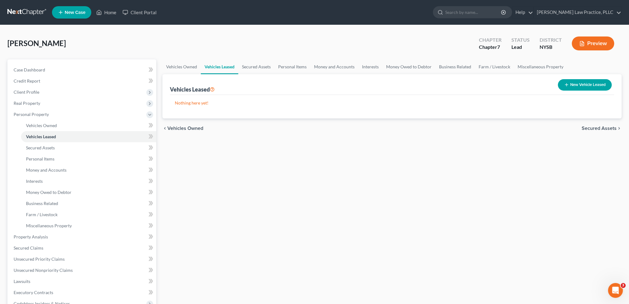
click at [598, 127] on span "Secured Assets" at bounding box center [599, 128] width 35 height 5
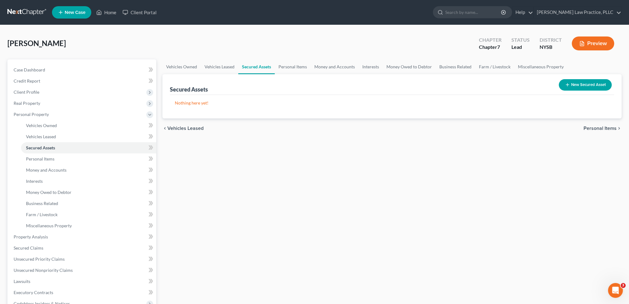
click at [595, 128] on span "Personal Items" at bounding box center [600, 128] width 33 height 5
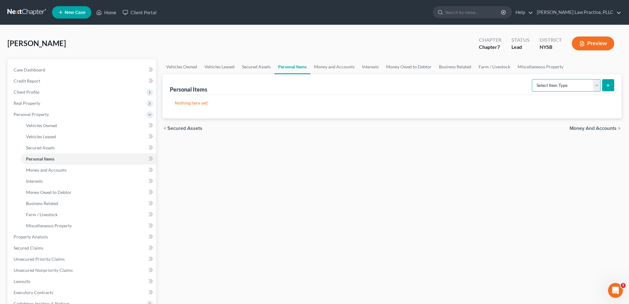
click at [596, 84] on select "Select Item Type Clothing Collectibles Of Value Electronics Firearms Household …" at bounding box center [566, 85] width 69 height 12
select select "clothing"
click at [532, 79] on select "Select Item Type Clothing Collectibles Of Value Electronics Firearms Household …" at bounding box center [566, 85] width 69 height 12
click at [609, 84] on icon "submit" at bounding box center [608, 85] width 5 height 5
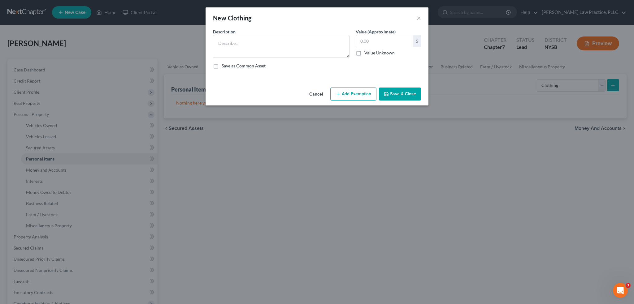
click at [222, 65] on label "Save as Common Asset" at bounding box center [244, 66] width 44 height 6
click at [224, 65] on input "Save as Common Asset" at bounding box center [226, 65] width 4 height 4
checkbox input "true"
click at [220, 42] on textarea at bounding box center [281, 46] width 136 height 23
type textarea "Articles of Clothing"
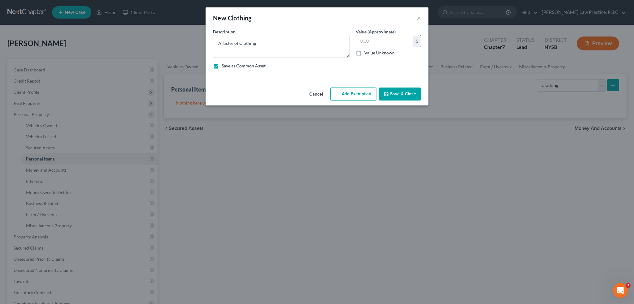
click at [360, 39] on input "text" at bounding box center [384, 41] width 57 height 12
type input "2,000"
click at [396, 94] on button "Save & Close" at bounding box center [400, 94] width 42 height 13
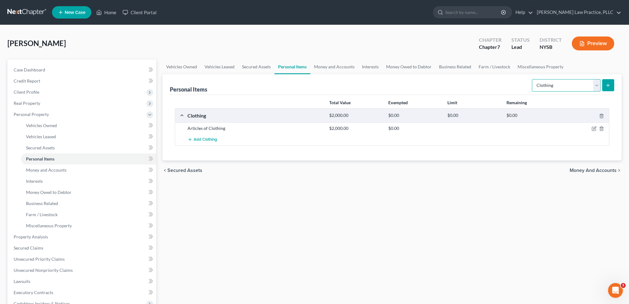
click at [597, 84] on select "Select Item Type Clothing Collectibles Of Value Electronics Firearms Household …" at bounding box center [566, 85] width 69 height 12
select select "electronics"
click at [532, 79] on select "Select Item Type Clothing Collectibles Of Value Electronics Firearms Household …" at bounding box center [566, 85] width 69 height 12
click at [610, 84] on icon "submit" at bounding box center [608, 85] width 5 height 5
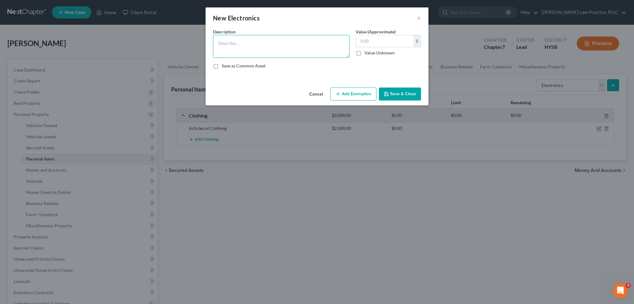
click at [219, 39] on textarea at bounding box center [281, 46] width 136 height 23
click at [240, 43] on textarea "Televisions, appliances" at bounding box center [281, 46] width 136 height 23
type textarea "Televisions, household appliances"
click at [222, 65] on label "Save as Common Asset" at bounding box center [244, 66] width 44 height 6
click at [224, 65] on input "Save as Common Asset" at bounding box center [226, 65] width 4 height 4
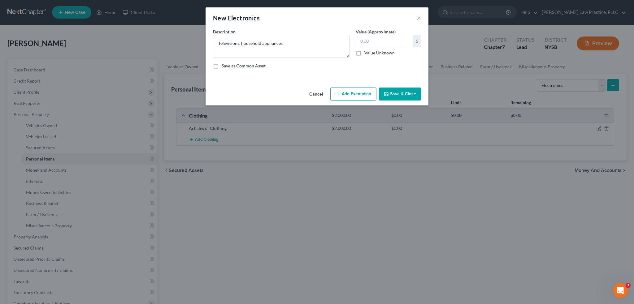
checkbox input "true"
click at [360, 40] on input "text" at bounding box center [384, 41] width 57 height 12
type input "4,000"
click at [392, 92] on button "Save & Close" at bounding box center [400, 94] width 42 height 13
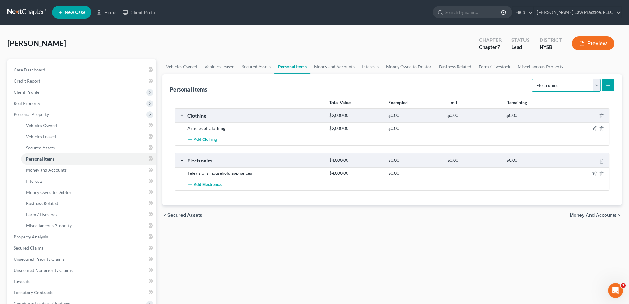
click at [597, 85] on select "Select Item Type Clothing Collectibles Of Value Electronics Firearms Household …" at bounding box center [566, 85] width 69 height 12
select select "firearms"
click at [532, 79] on select "Select Item Type Clothing Collectibles Of Value Electronics Firearms Household …" at bounding box center [566, 85] width 69 height 12
click at [608, 83] on icon "submit" at bounding box center [608, 85] width 5 height 5
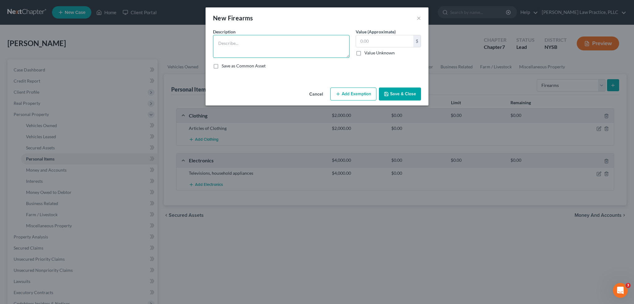
click at [220, 40] on textarea at bounding box center [281, 46] width 136 height 23
type textarea "Glock Handgun"
click at [360, 41] on input "text" at bounding box center [384, 41] width 57 height 12
type input "300"
click at [399, 93] on button "Save & Close" at bounding box center [400, 94] width 42 height 13
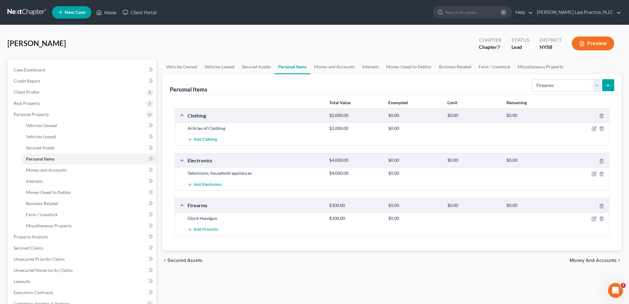
click at [610, 84] on icon "submit" at bounding box center [608, 85] width 5 height 5
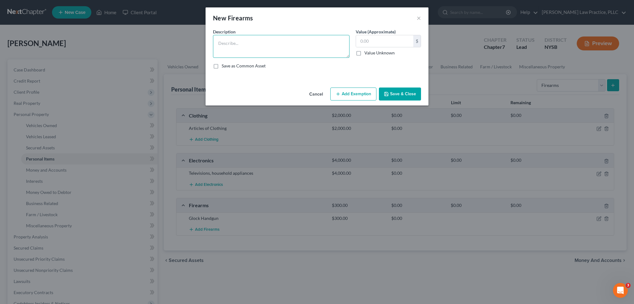
click at [219, 41] on textarea at bounding box center [281, 46] width 136 height 23
type textarea "Sig Sauer Pistol"
click at [358, 40] on input "text" at bounding box center [384, 41] width 57 height 12
type input "300"
click at [393, 93] on button "Save & Close" at bounding box center [400, 94] width 42 height 13
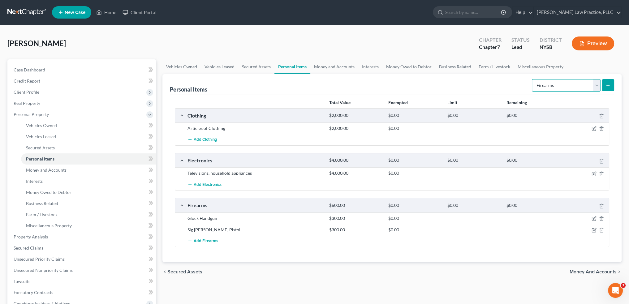
click at [597, 84] on select "Select Item Type Clothing Collectibles Of Value Electronics Firearms Household …" at bounding box center [566, 85] width 69 height 12
select select "household_goods"
click at [532, 79] on select "Select Item Type Clothing Collectibles Of Value Electronics Firearms Household …" at bounding box center [566, 85] width 69 height 12
click at [610, 83] on icon "submit" at bounding box center [608, 85] width 5 height 5
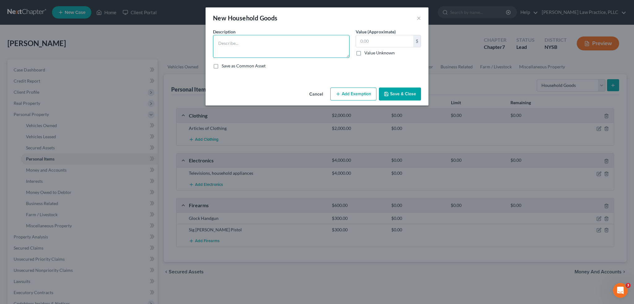
click at [220, 41] on textarea at bounding box center [281, 46] width 136 height 23
type textarea "H"
type textarea "Furnishings, appliances, books"
drag, startPoint x: 373, startPoint y: 41, endPoint x: 354, endPoint y: 41, distance: 18.6
click at [354, 41] on div "Value (Approximate) $ Value Unknown Balance Undetermined $ Value Unknown" at bounding box center [387, 42] width 71 height 29
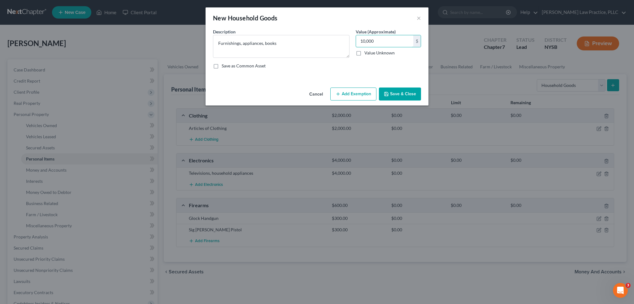
type input "10,000"
click at [222, 65] on label "Save as Common Asset" at bounding box center [244, 66] width 44 height 6
click at [224, 65] on input "Save as Common Asset" at bounding box center [226, 65] width 4 height 4
checkbox input "true"
click at [346, 94] on button "Add Exemption" at bounding box center [353, 94] width 46 height 13
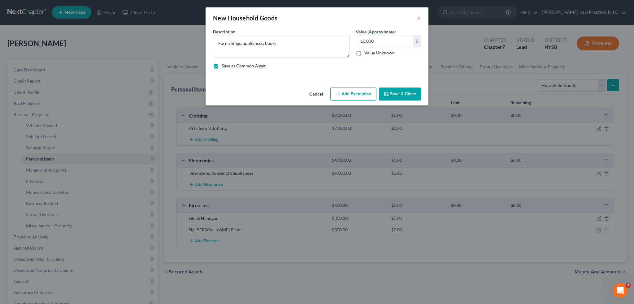
select select "2"
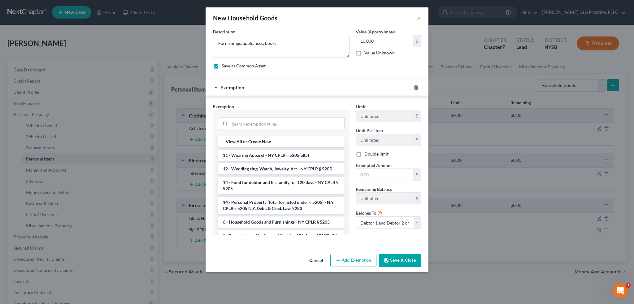
click at [496, 273] on div "New Household Goods × An exemption set must first be selected from the Filing I…" at bounding box center [317, 152] width 634 height 304
click at [418, 19] on button "×" at bounding box center [418, 17] width 4 height 7
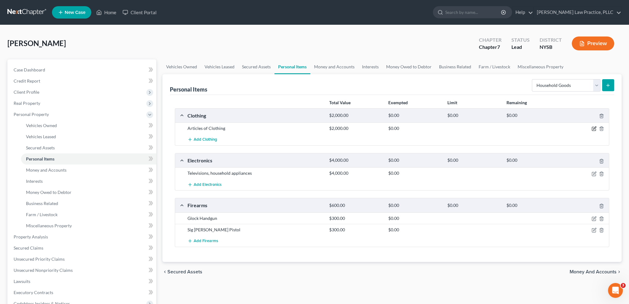
click at [593, 127] on icon "button" at bounding box center [594, 129] width 4 height 4
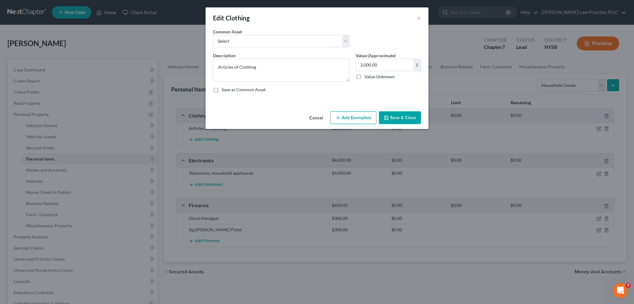
click at [351, 117] on button "Add Exemption" at bounding box center [353, 117] width 46 height 13
select select "2"
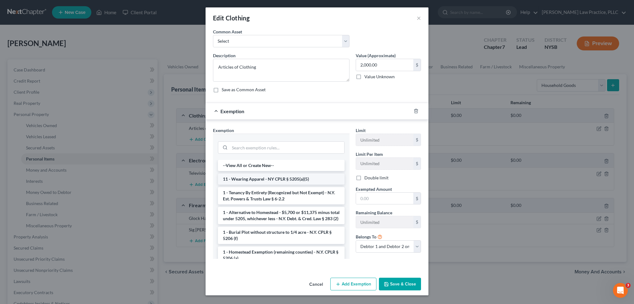
click at [289, 177] on li "11 - Wearing Apparel - NY CPLR § 5205(a)(5)" at bounding box center [281, 179] width 127 height 11
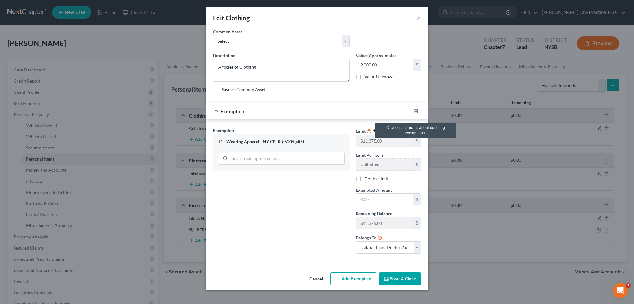
click at [368, 130] on icon at bounding box center [368, 131] width 5 height 6
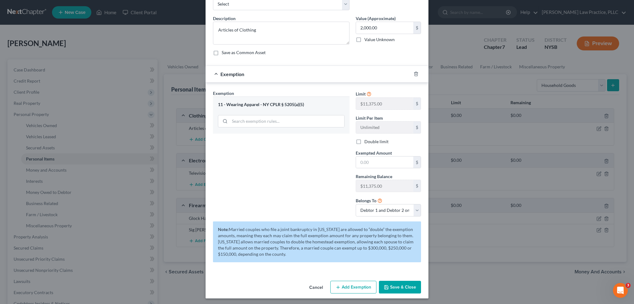
scroll to position [38, 0]
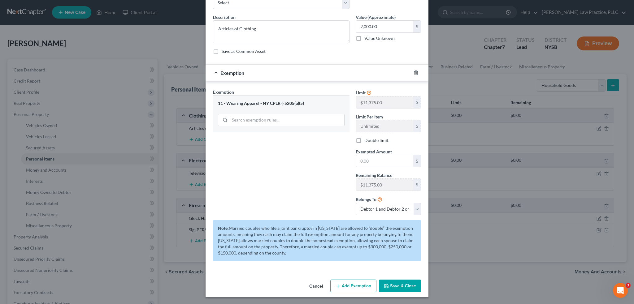
click at [400, 286] on button "Save & Close" at bounding box center [400, 286] width 42 height 13
click at [358, 160] on input "text" at bounding box center [384, 161] width 57 height 12
type input "2,000"
click at [308, 183] on div "Exemption Set must be selected for CA. Exemption * 11 - Wearing Apparel - NY CP…" at bounding box center [281, 154] width 143 height 131
click at [399, 284] on button "Save & Close" at bounding box center [400, 286] width 42 height 13
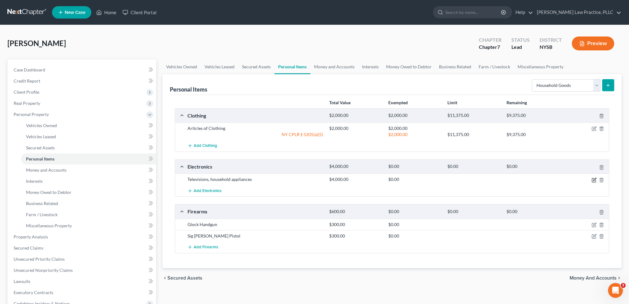
click at [594, 178] on icon "button" at bounding box center [594, 179] width 3 height 3
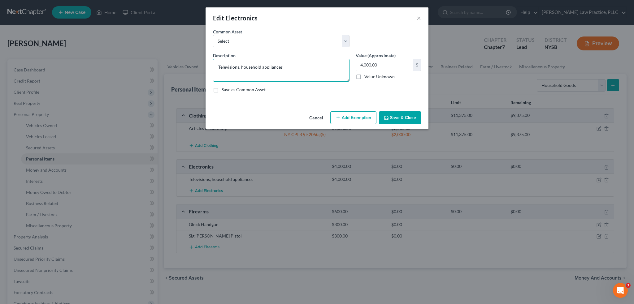
drag, startPoint x: 282, startPoint y: 66, endPoint x: 241, endPoint y: 63, distance: 41.6
click at [241, 63] on textarea "Televisions, household appliances" at bounding box center [281, 70] width 136 height 23
type textarea "Televisions, computers, cell phones"
click at [354, 117] on button "Add Exemption" at bounding box center [353, 117] width 46 height 13
select select "2"
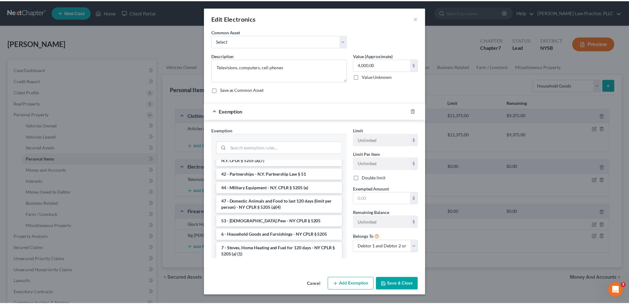
scroll to position [965, 0]
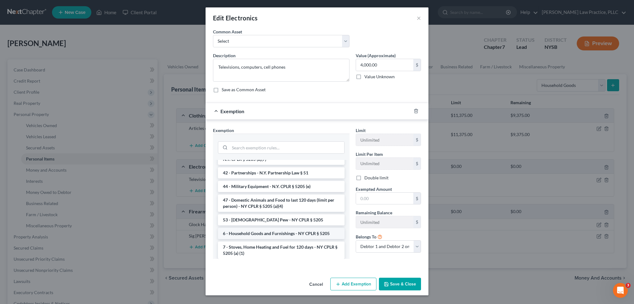
click at [307, 228] on li "6 - Household Goods and Furnishings - NY CPLR § 5205" at bounding box center [281, 233] width 127 height 11
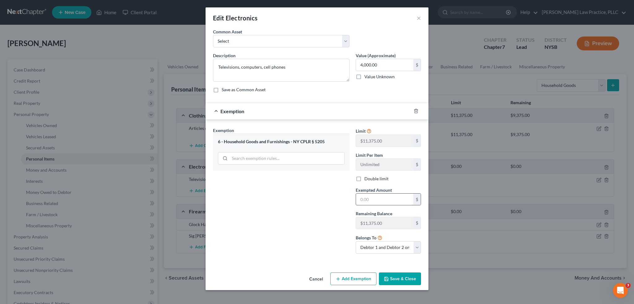
click at [359, 198] on input "text" at bounding box center [384, 200] width 57 height 12
type input "4,000"
click at [323, 209] on div "Exemption Set must be selected for CA. Exemption * 6 - Household Goods and Furn…" at bounding box center [281, 192] width 143 height 131
click at [397, 278] on button "Save & Close" at bounding box center [400, 279] width 42 height 13
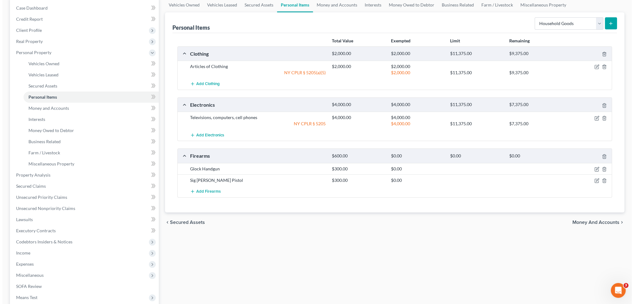
scroll to position [0, 0]
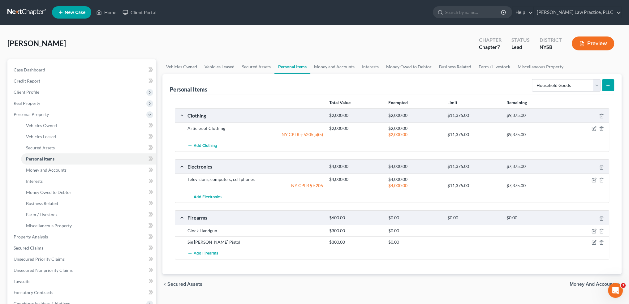
click at [607, 84] on icon "submit" at bounding box center [608, 85] width 5 height 5
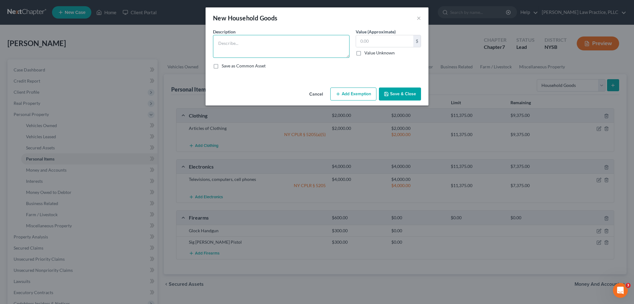
click at [220, 43] on textarea at bounding box center [281, 46] width 136 height 23
type textarea "Furnishings, appliances, books"
click at [222, 65] on label "Save as Common Asset" at bounding box center [244, 66] width 44 height 6
click at [224, 65] on input "Save as Common Asset" at bounding box center [226, 65] width 4 height 4
checkbox input "true"
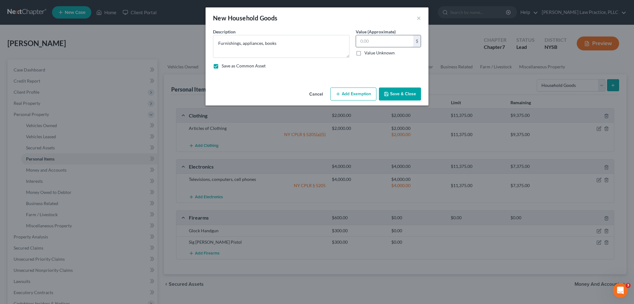
click at [360, 40] on input "text" at bounding box center [384, 41] width 57 height 12
type input "10,000"
click at [360, 93] on button "Add Exemption" at bounding box center [353, 94] width 46 height 13
select select "2"
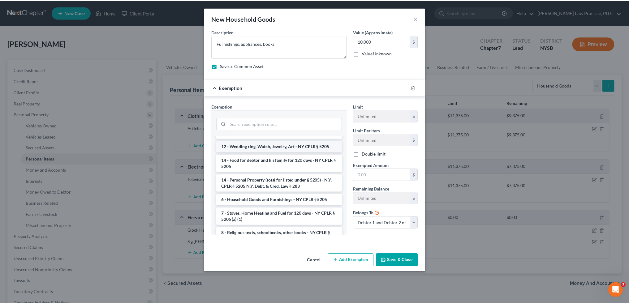
scroll to position [31, 0]
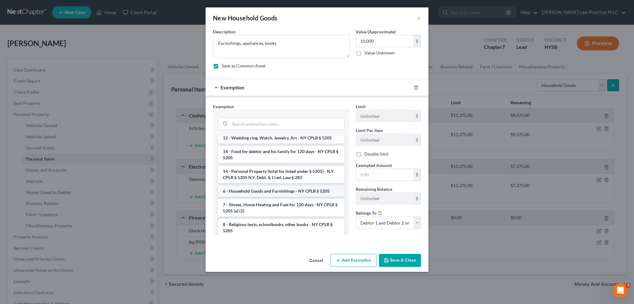
click at [276, 190] on li "6 - Household Goods and Furnishings - NY CPLR § 5205" at bounding box center [281, 191] width 127 height 11
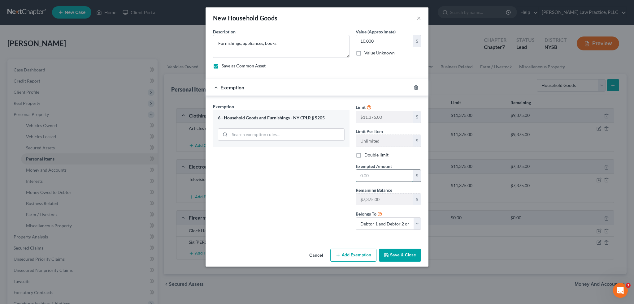
click at [359, 174] on input "text" at bounding box center [384, 176] width 57 height 12
type input "10,000"
click at [398, 254] on button "Save & Close" at bounding box center [400, 255] width 42 height 13
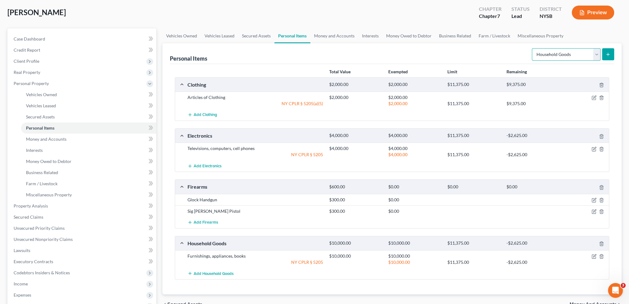
click at [597, 54] on select "Select Item Type Clothing Collectibles Of Value Electronics Firearms Household …" at bounding box center [566, 54] width 69 height 12
select select "jewelry"
click at [532, 48] on select "Select Item Type Clothing Collectibles Of Value Electronics Firearms Household …" at bounding box center [566, 54] width 69 height 12
click at [608, 54] on line "submit" at bounding box center [608, 54] width 0 height 3
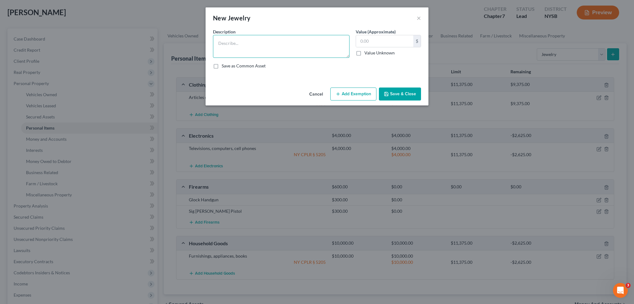
click at [219, 41] on textarea at bounding box center [281, 46] width 136 height 23
type textarea "n"
type textarea "Necklace, wedding rings, watches"
click at [361, 40] on input "text" at bounding box center [384, 41] width 57 height 12
type input "2,000"
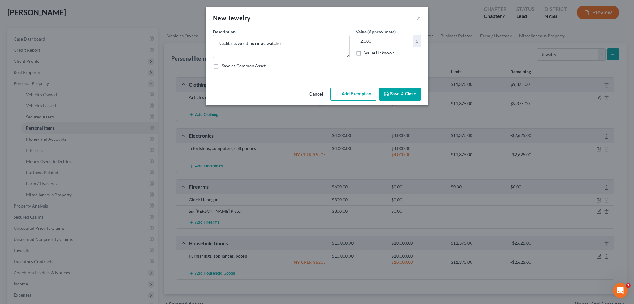
click at [222, 65] on label "Save as Common Asset" at bounding box center [244, 66] width 44 height 6
click at [224, 65] on input "Save as Common Asset" at bounding box center [226, 65] width 4 height 4
checkbox input "true"
click at [355, 93] on button "Add Exemption" at bounding box center [353, 94] width 46 height 13
select select "2"
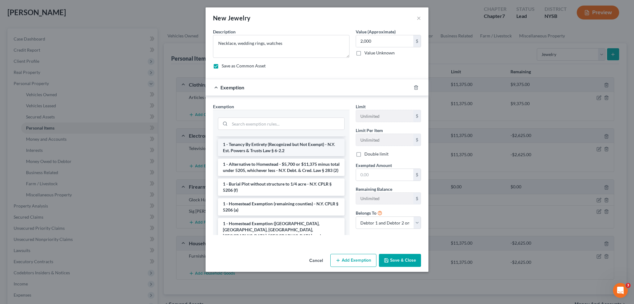
scroll to position [0, 0]
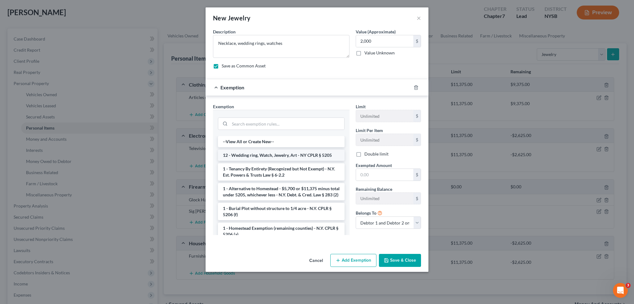
click at [277, 153] on li "12 - Wedding ring, Watch, Jewelry, Art - NY CPLR § 5205" at bounding box center [281, 155] width 127 height 11
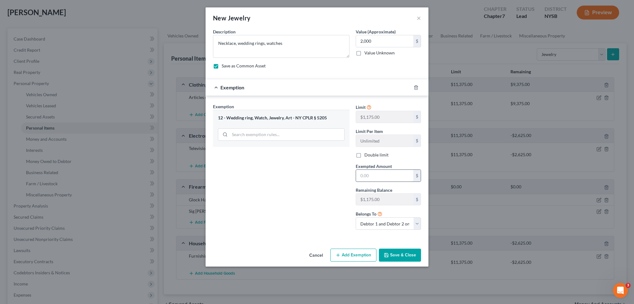
click at [361, 174] on input "text" at bounding box center [384, 176] width 57 height 12
type input "1,175"
click at [283, 183] on div "Exemption Set must be selected for CA. Exemption * 12 - Wedding ring, Watch, Je…" at bounding box center [281, 168] width 143 height 131
click at [356, 254] on button "Add Exemption" at bounding box center [353, 255] width 46 height 13
select select "2"
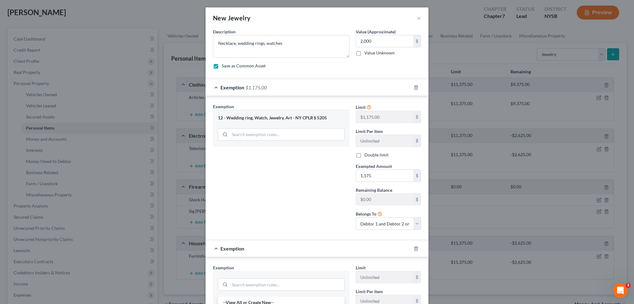
scroll to position [135, 0]
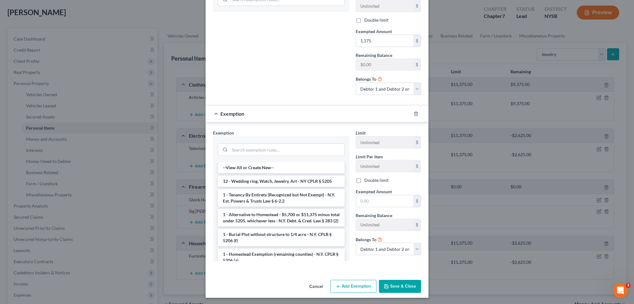
click at [394, 287] on button "Save & Close" at bounding box center [400, 286] width 42 height 13
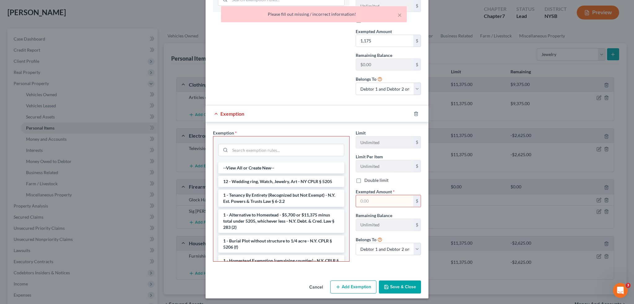
click at [213, 112] on div "Exemption" at bounding box center [307, 114] width 205 height 16
click at [414, 112] on icon "button" at bounding box center [415, 113] width 5 height 5
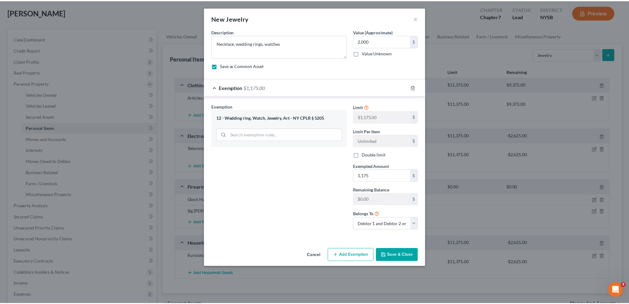
scroll to position [0, 0]
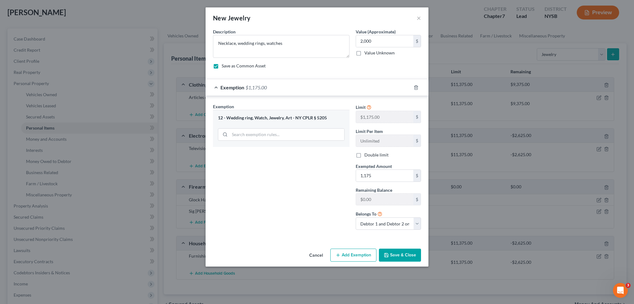
drag, startPoint x: 358, startPoint y: 153, endPoint x: 353, endPoint y: 175, distance: 22.6
click at [364, 153] on label "Double limit" at bounding box center [376, 155] width 24 height 6
click at [367, 153] on input "Double limit" at bounding box center [369, 154] width 4 height 4
checkbox input "true"
click at [401, 253] on button "Save & Close" at bounding box center [400, 255] width 42 height 13
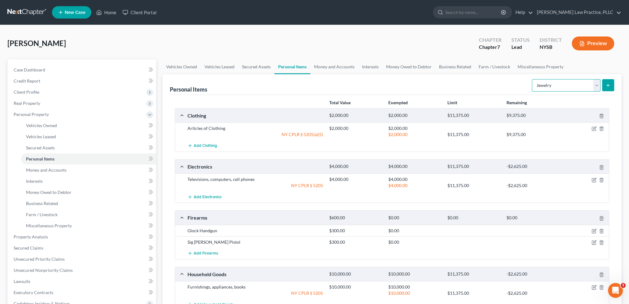
click at [596, 83] on select "Select Item Type Clothing Collectibles Of Value Electronics Firearms Household …" at bounding box center [566, 85] width 69 height 12
click at [605, 58] on div "Carty, Kenita Upgraded Chapter Chapter 7 Status Lead District NYSB Preview" at bounding box center [314, 45] width 614 height 27
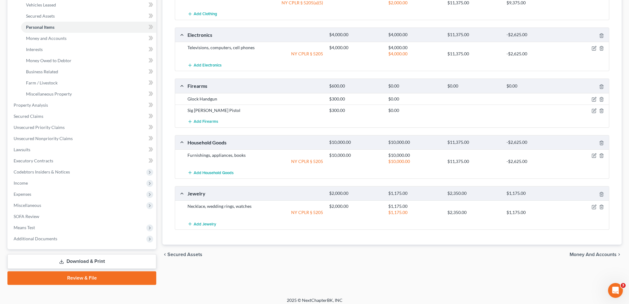
scroll to position [136, 0]
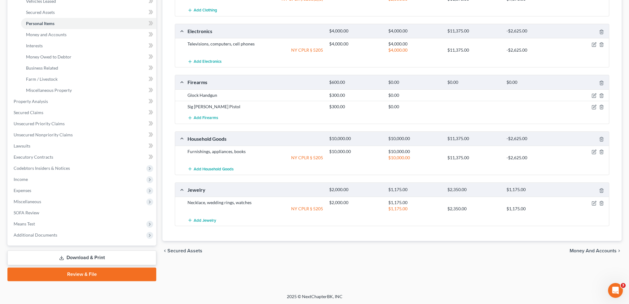
click at [589, 248] on span "Money and Accounts" at bounding box center [593, 250] width 47 height 5
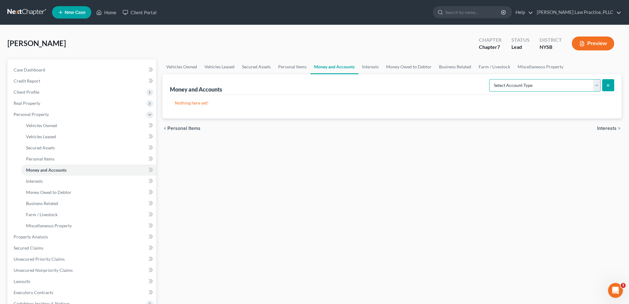
click at [596, 83] on select "Select Account Type Brokerage Cash on Hand Certificates of Deposit Checking Acc…" at bounding box center [544, 85] width 111 height 12
click at [397, 244] on div "Vehicles Owned Vehicles Leased Secured Assets Personal Items Money and Accounts…" at bounding box center [391, 237] width 465 height 357
click at [45, 146] on span "Secured Assets" at bounding box center [40, 147] width 29 height 5
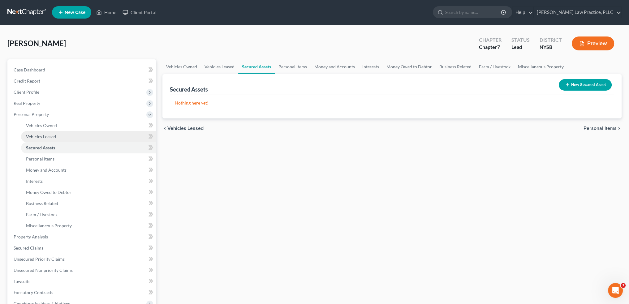
click at [44, 135] on span "Vehicles Leased" at bounding box center [41, 136] width 30 height 5
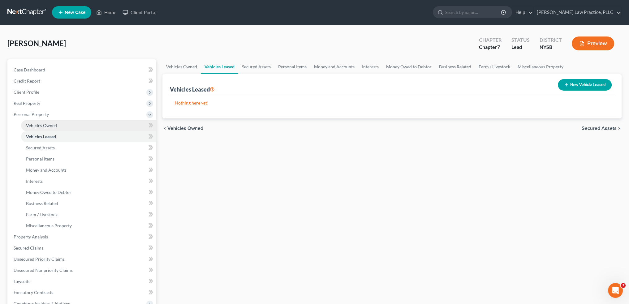
click at [44, 124] on span "Vehicles Owned" at bounding box center [41, 125] width 31 height 5
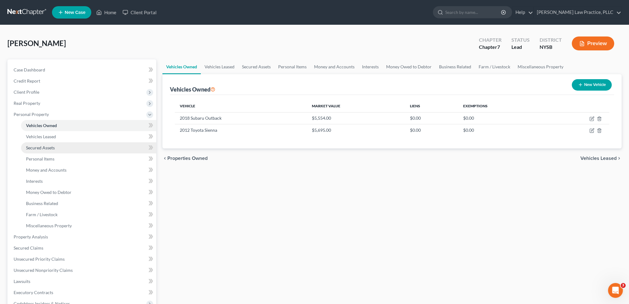
click at [45, 146] on span "Secured Assets" at bounding box center [40, 147] width 29 height 5
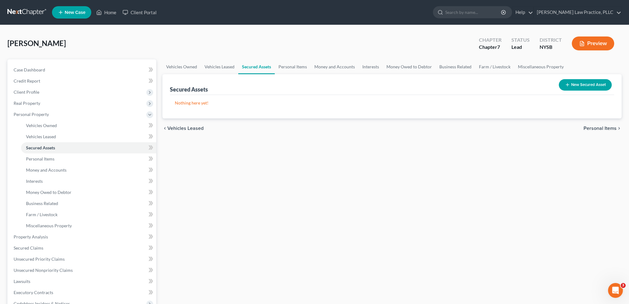
click at [567, 84] on icon "button" at bounding box center [567, 84] width 5 height 5
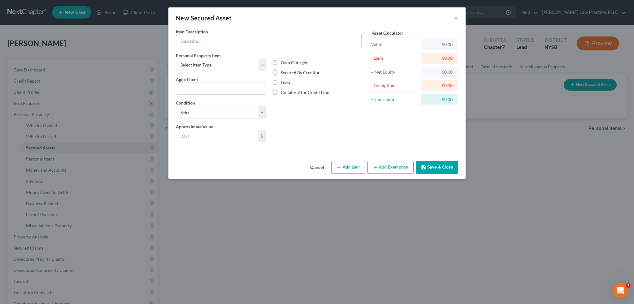
click at [309, 40] on input "text" at bounding box center [268, 41] width 185 height 12
click at [262, 62] on select "Select Item Type Clothing Collectibles Of Value Electronics Firearms Household …" at bounding box center [221, 65] width 90 height 12
click at [316, 166] on button "Cancel" at bounding box center [317, 168] width 24 height 12
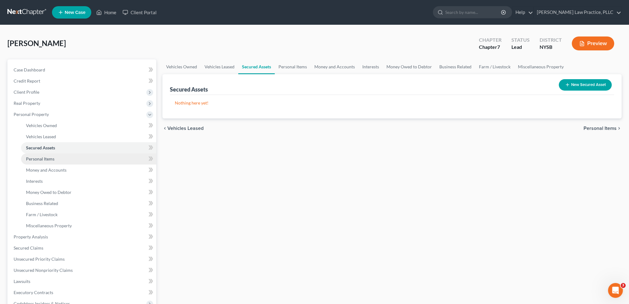
click at [49, 157] on span "Personal Items" at bounding box center [40, 158] width 28 height 5
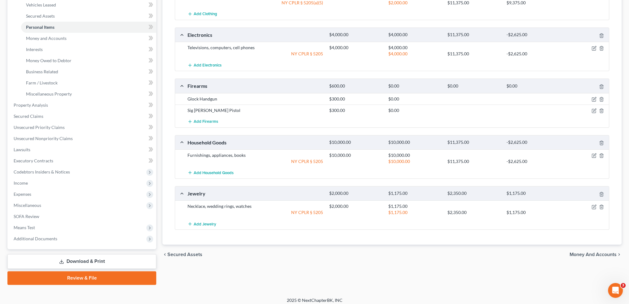
scroll to position [136, 0]
